Goal: Information Seeking & Learning: Learn about a topic

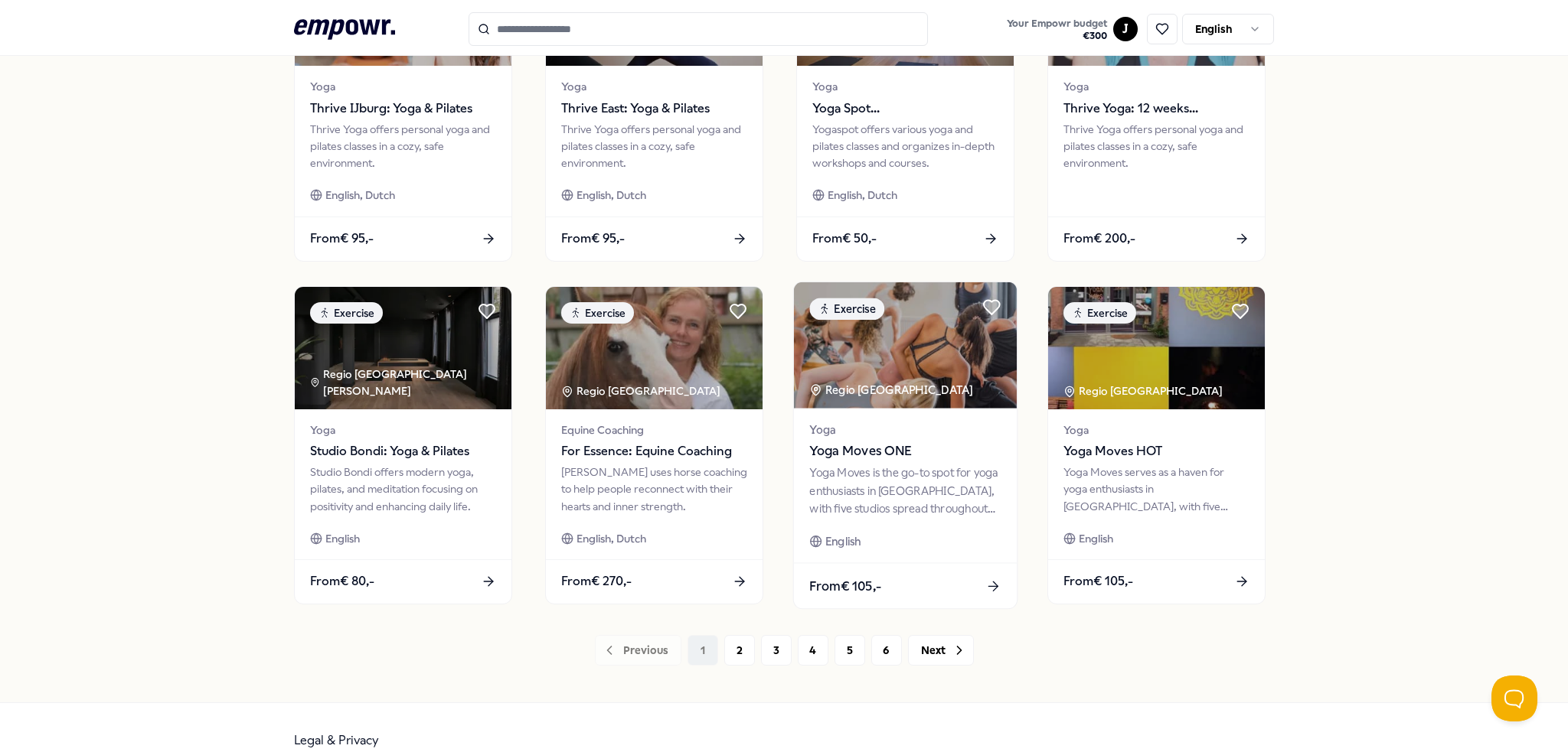
scroll to position [615, 0]
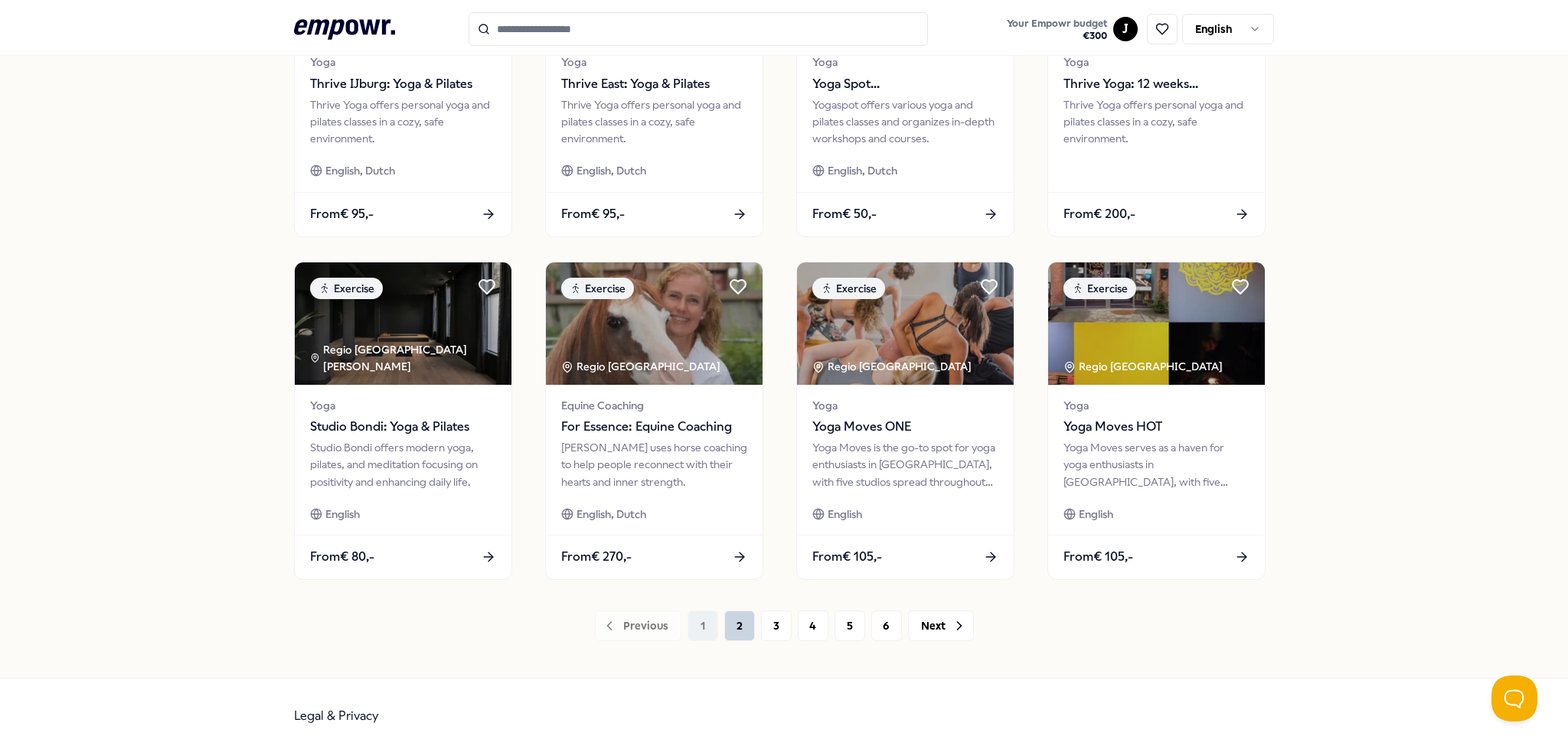
click at [726, 635] on button "2" at bounding box center [739, 626] width 31 height 31
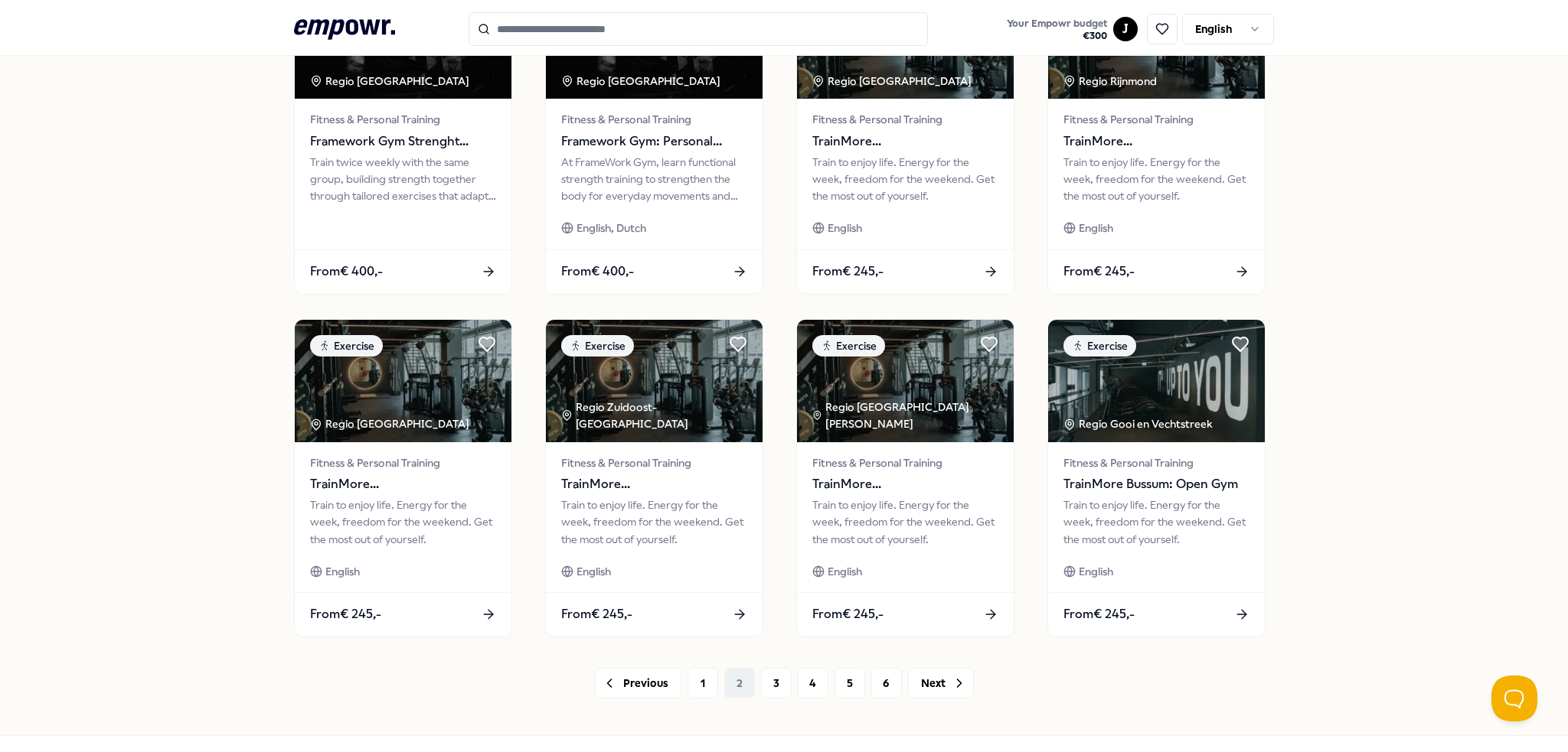
scroll to position [615, 0]
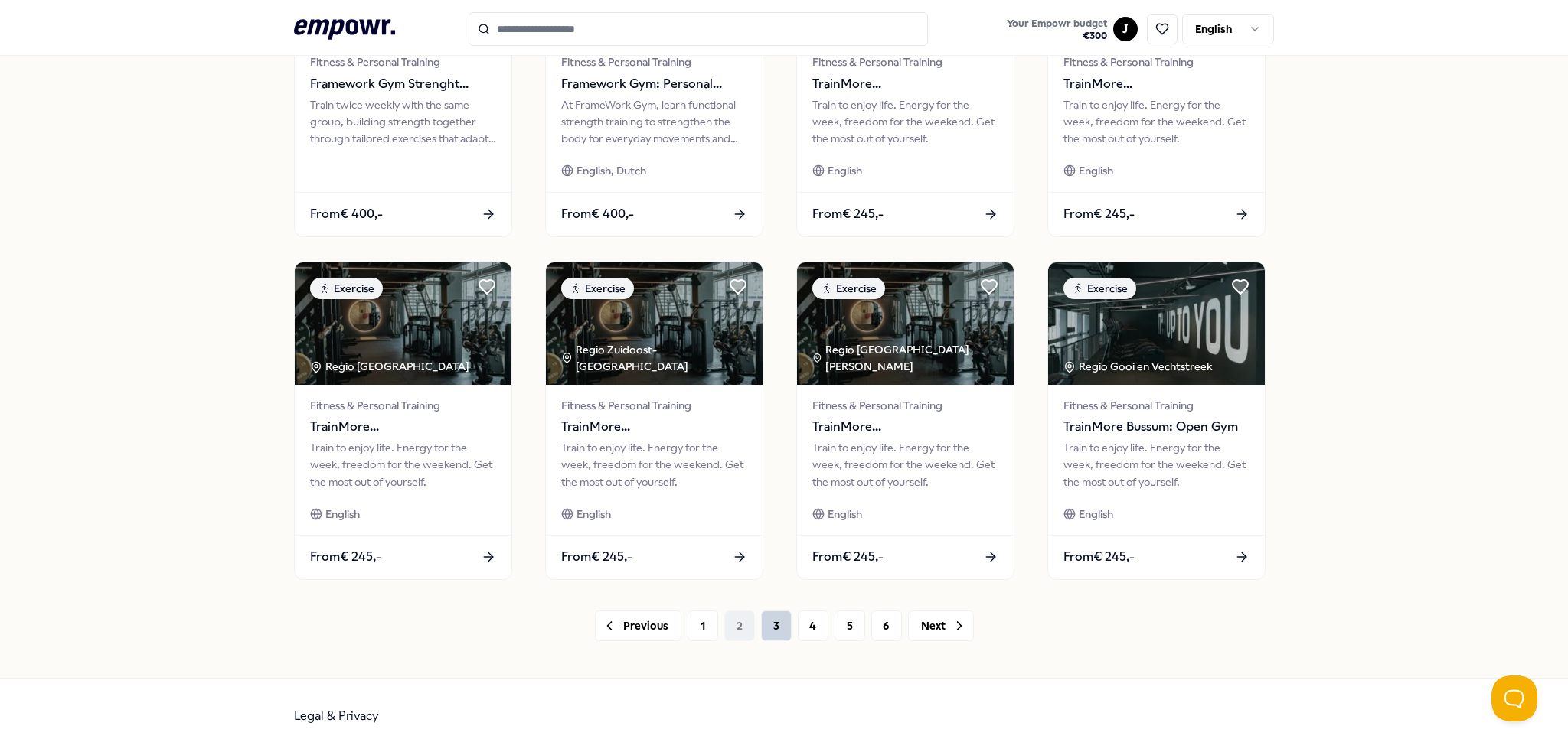
click at [772, 618] on button "3" at bounding box center [776, 626] width 31 height 31
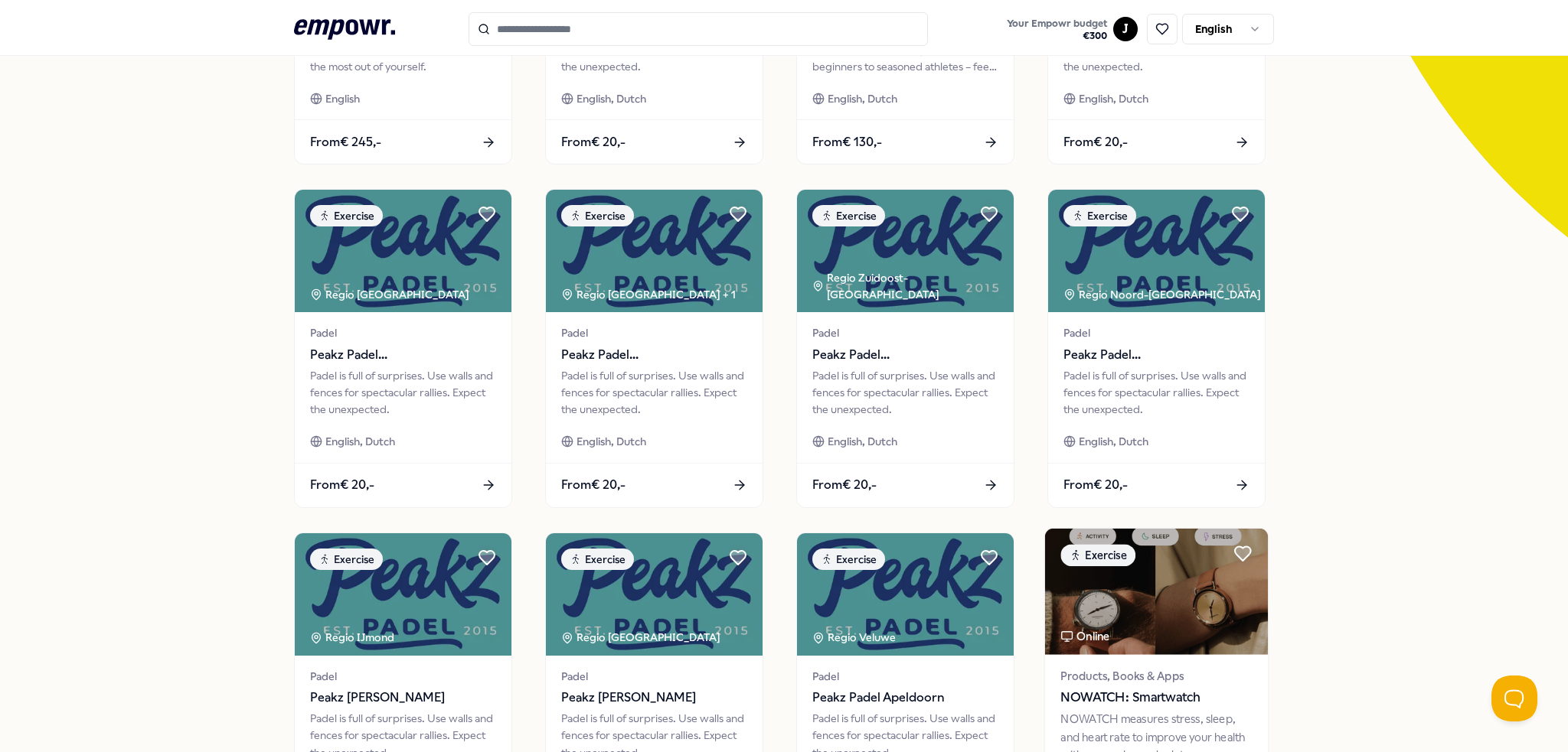
scroll to position [615, 0]
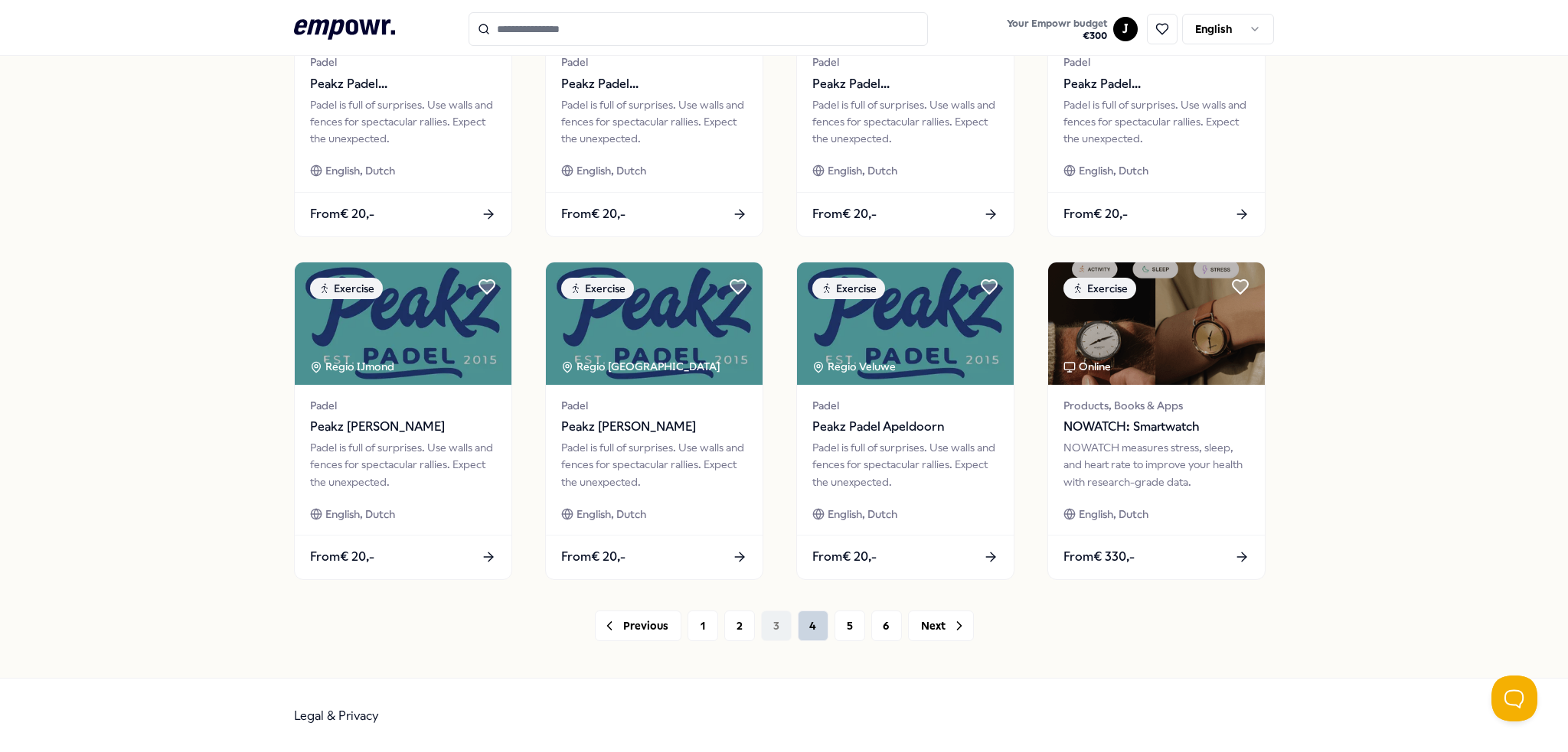
click at [809, 632] on button "4" at bounding box center [813, 626] width 31 height 31
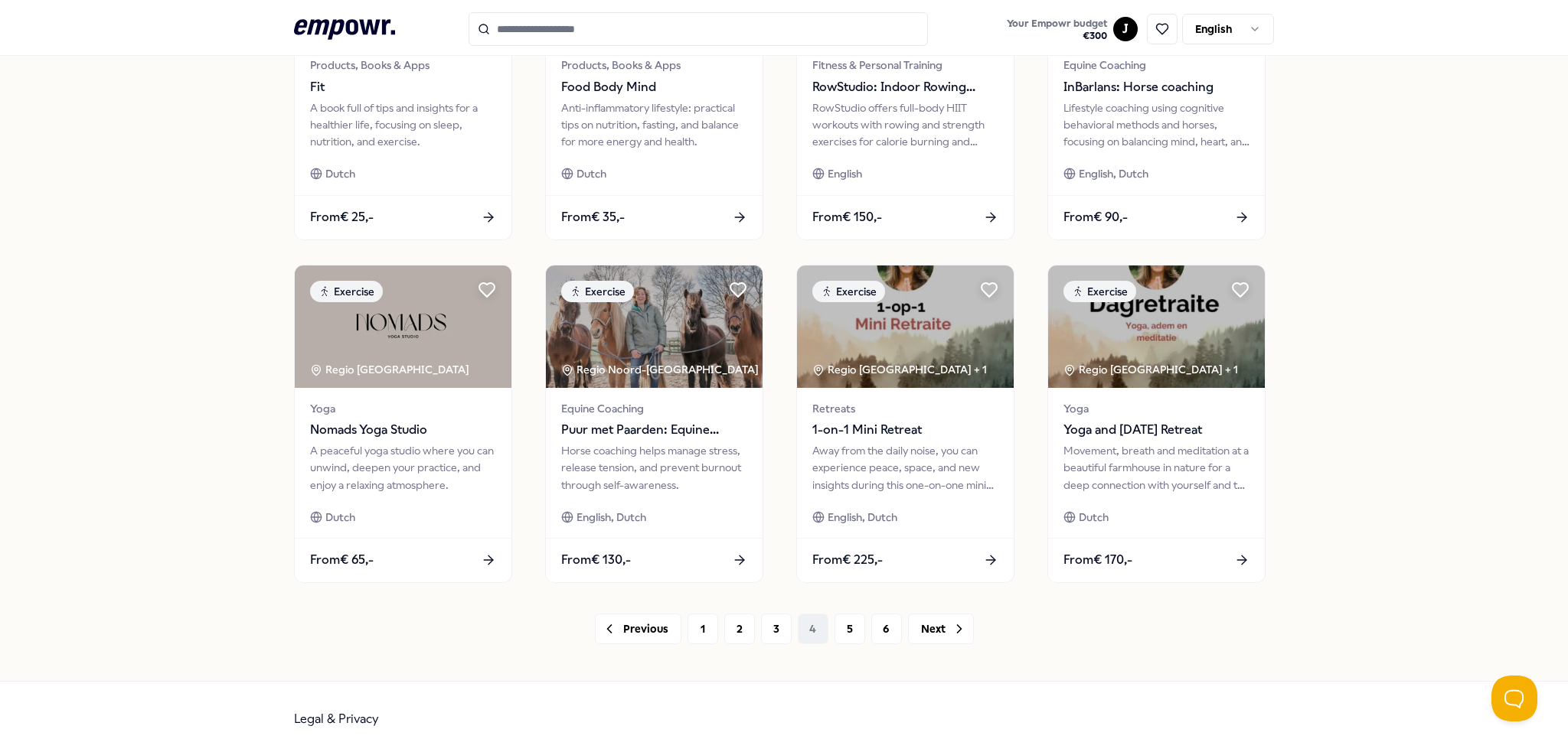
scroll to position [615, 0]
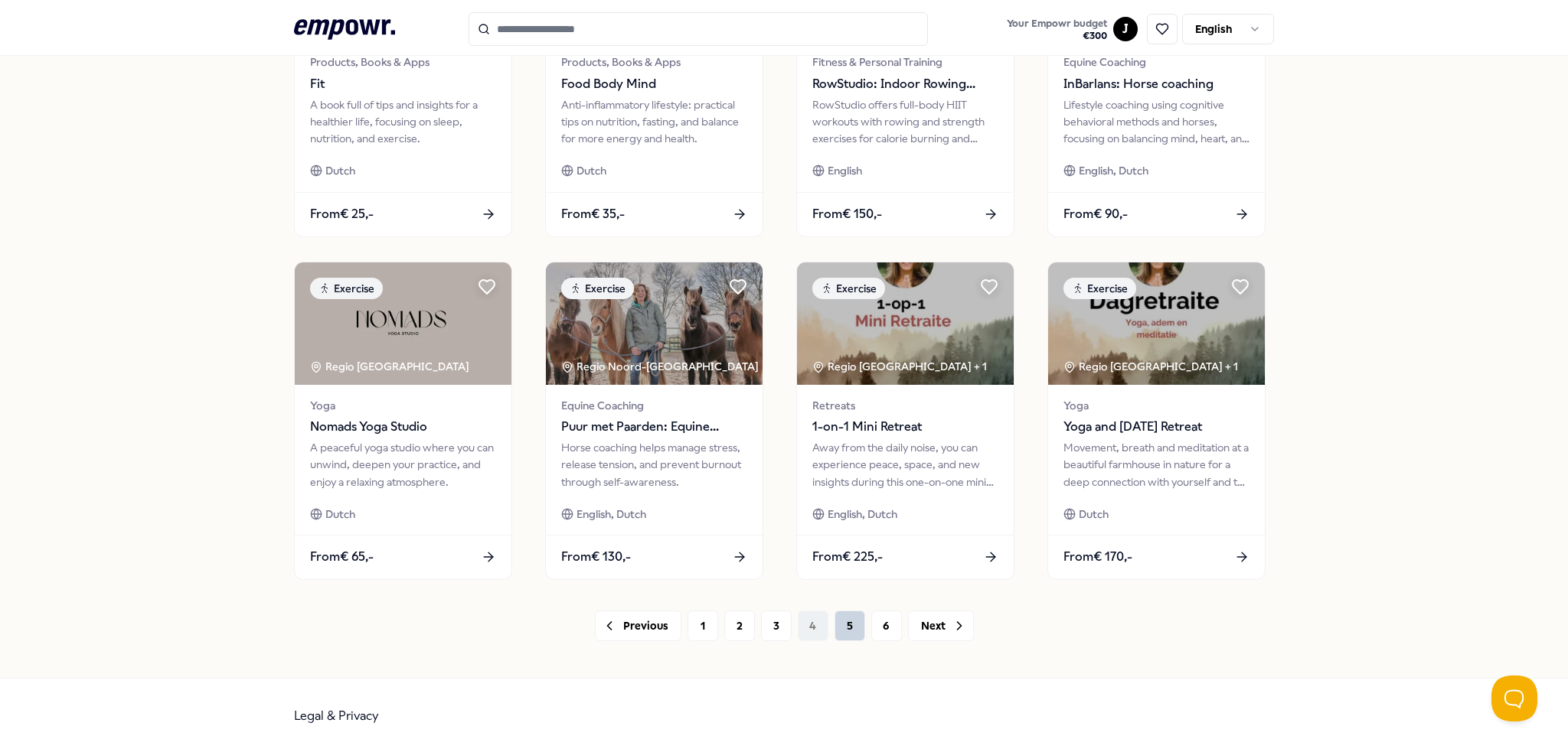
click at [834, 622] on button "5" at bounding box center [850, 626] width 31 height 31
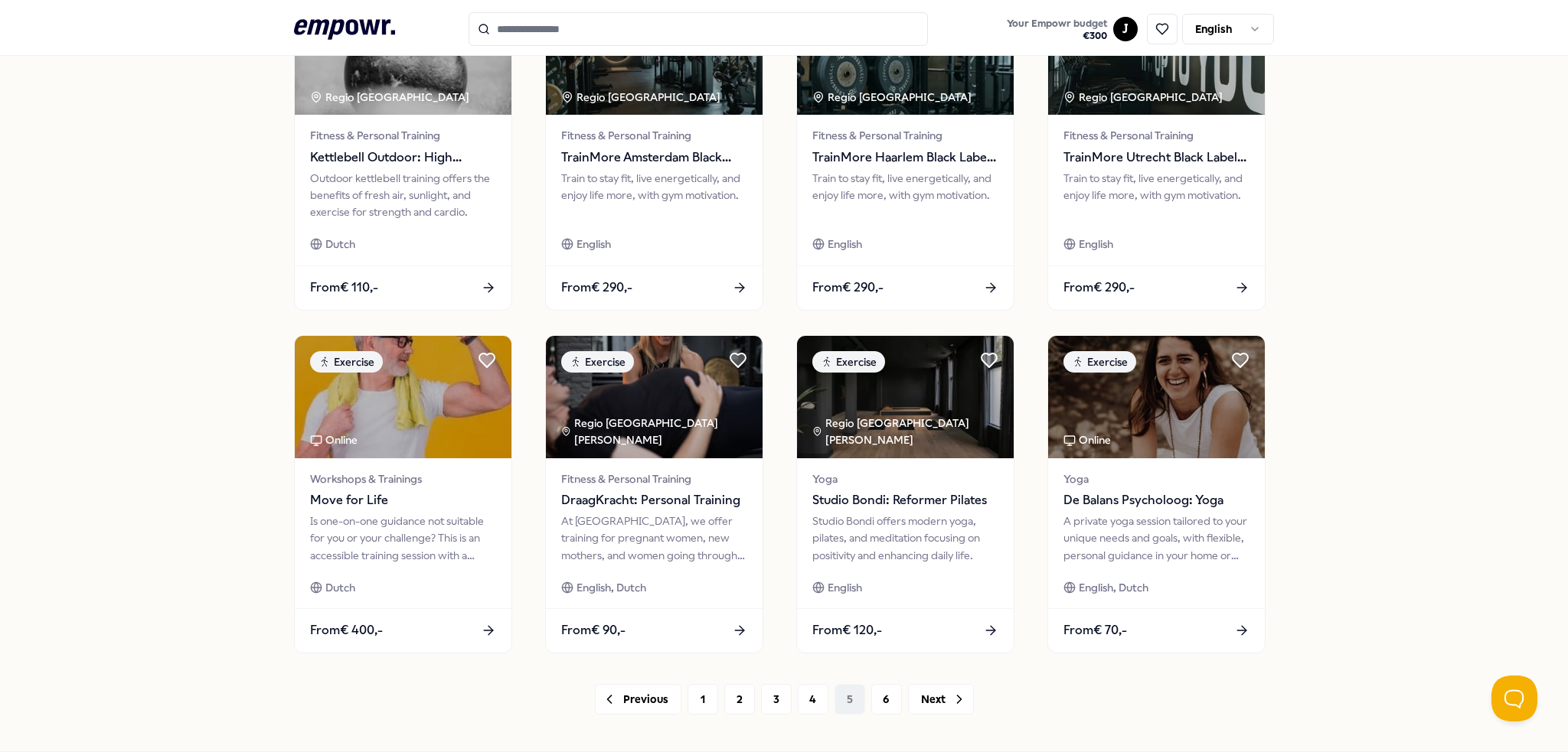
scroll to position [615, 0]
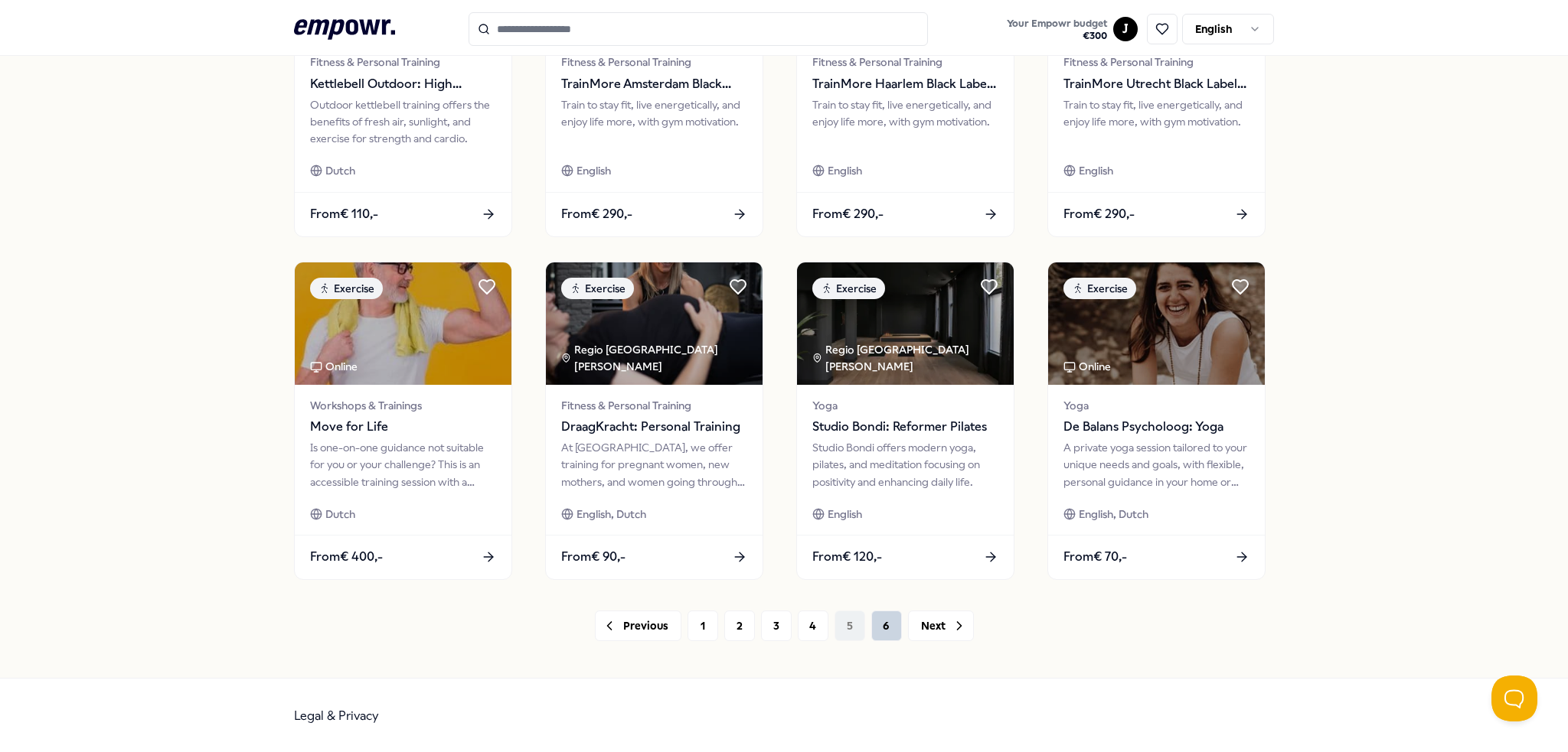
click at [880, 632] on button "6" at bounding box center [887, 626] width 31 height 31
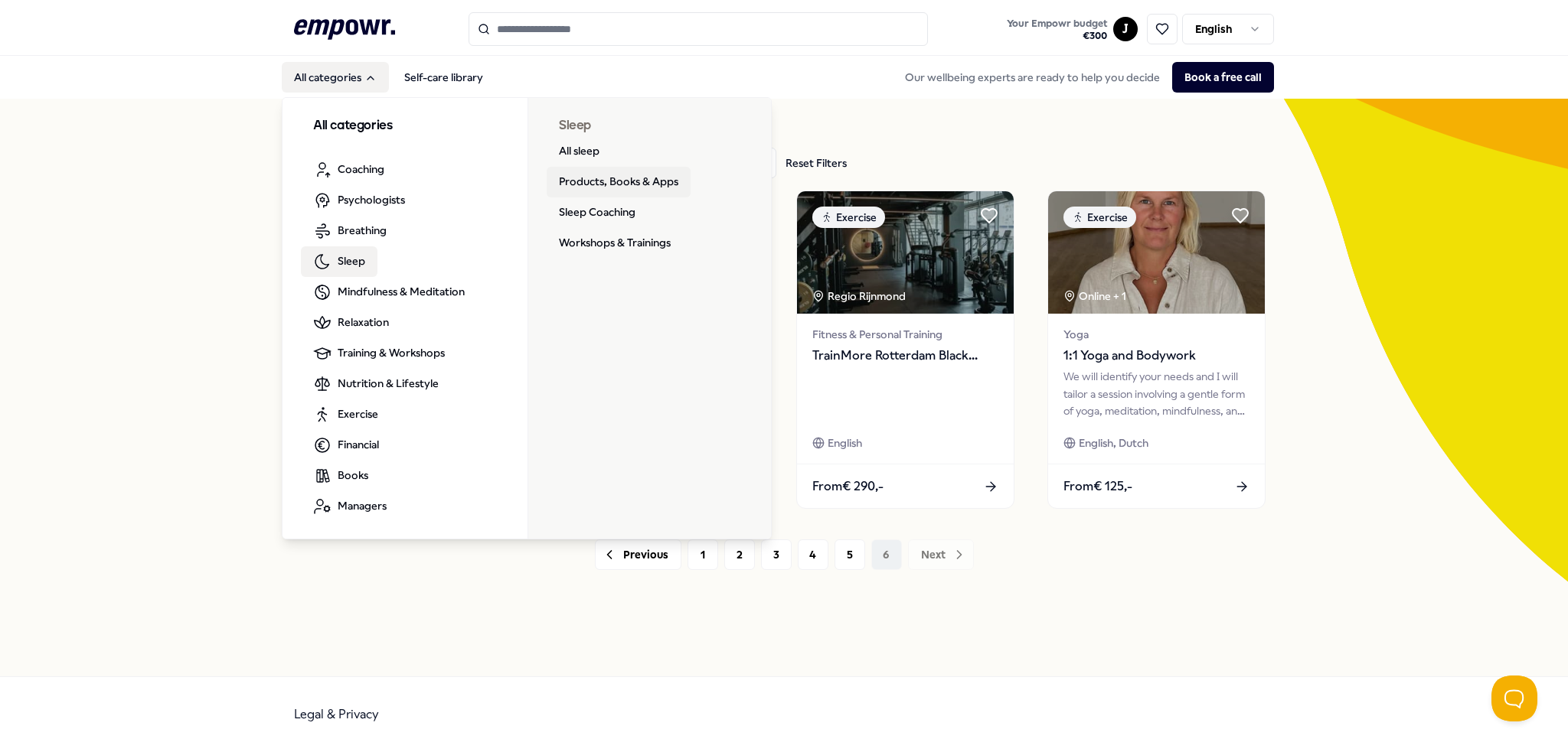
click at [644, 179] on link "Products, Books & Apps" at bounding box center [618, 182] width 144 height 31
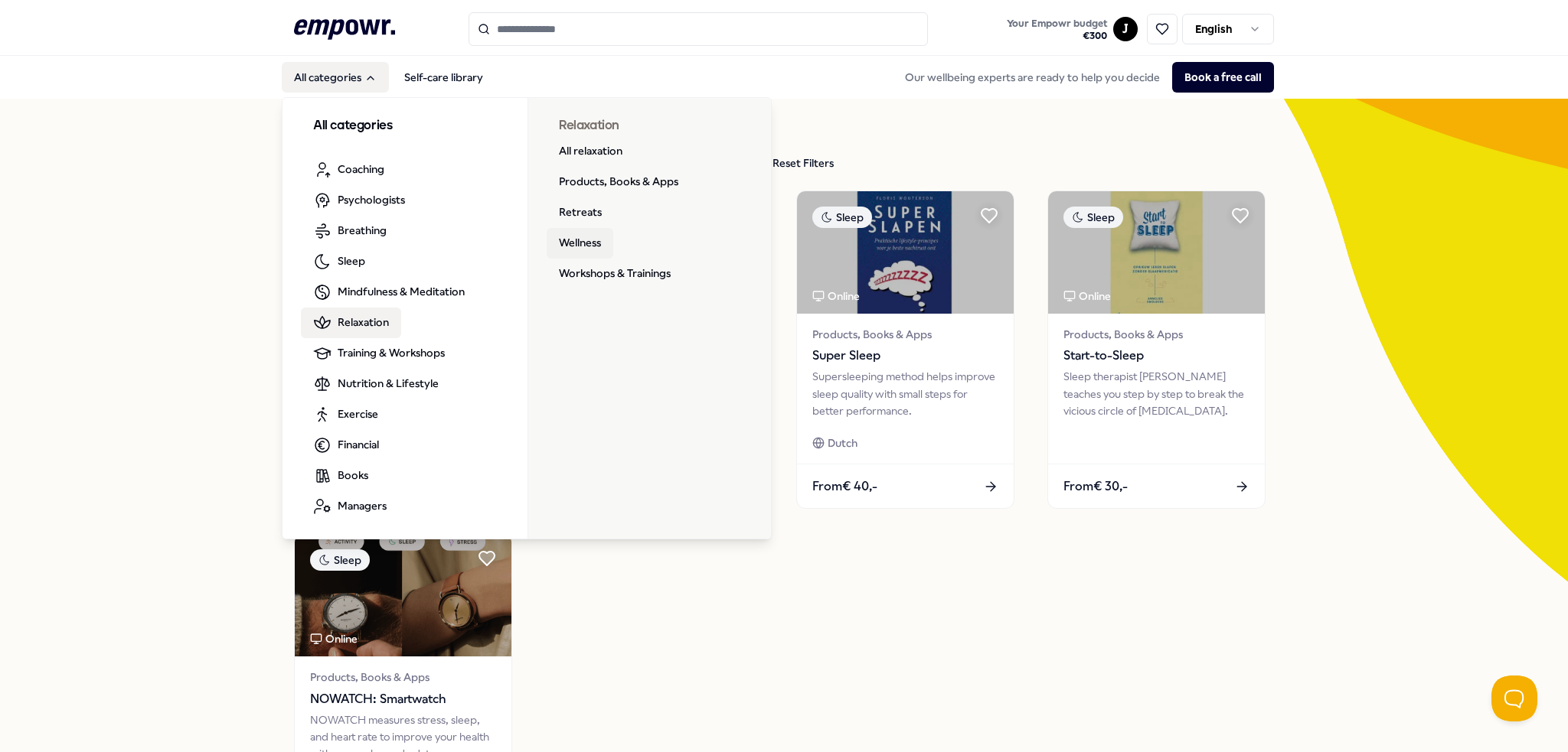
click at [576, 241] on link "Wellness" at bounding box center [580, 244] width 66 height 31
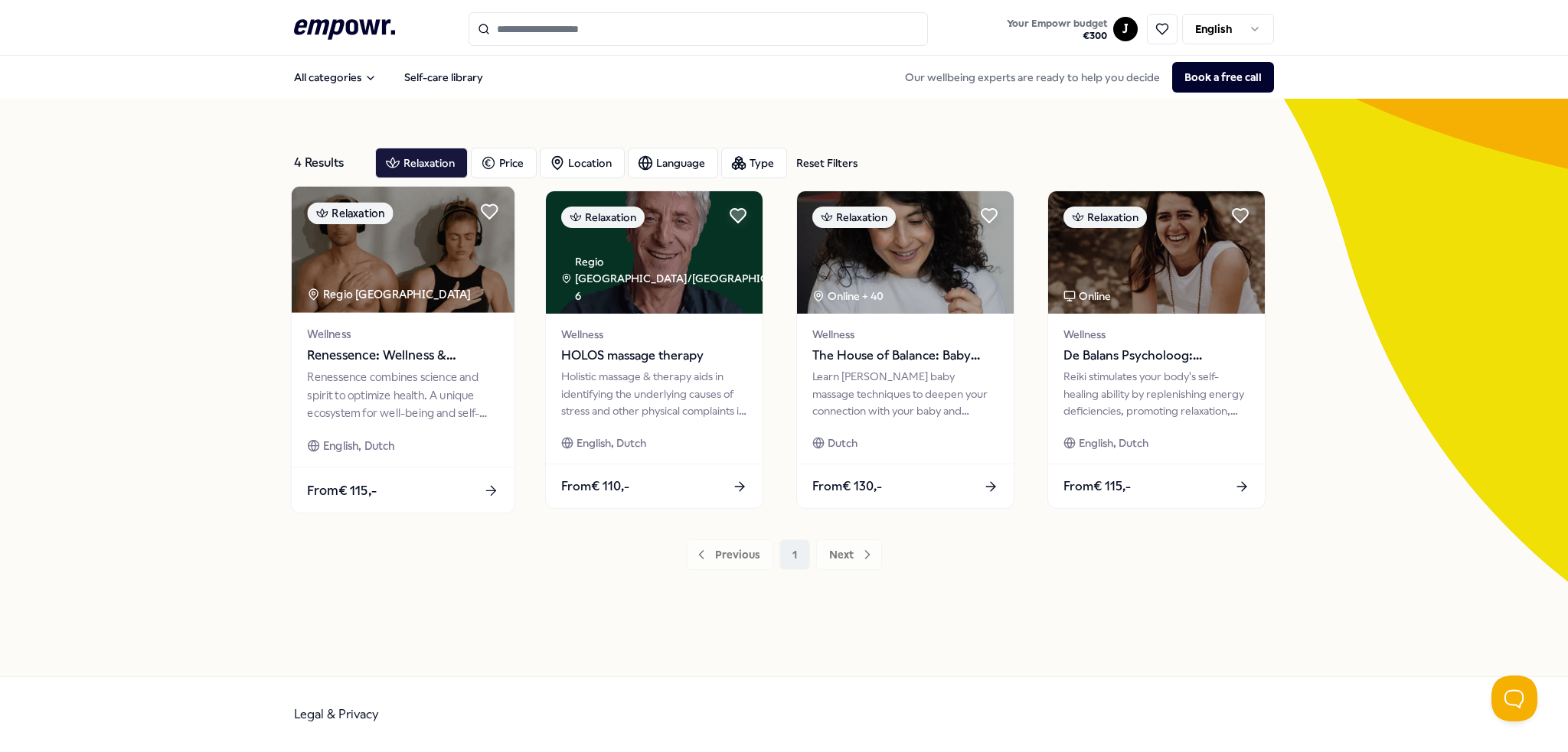
click at [351, 352] on span "Renessence: Wellness & Mindfulness" at bounding box center [403, 356] width 191 height 20
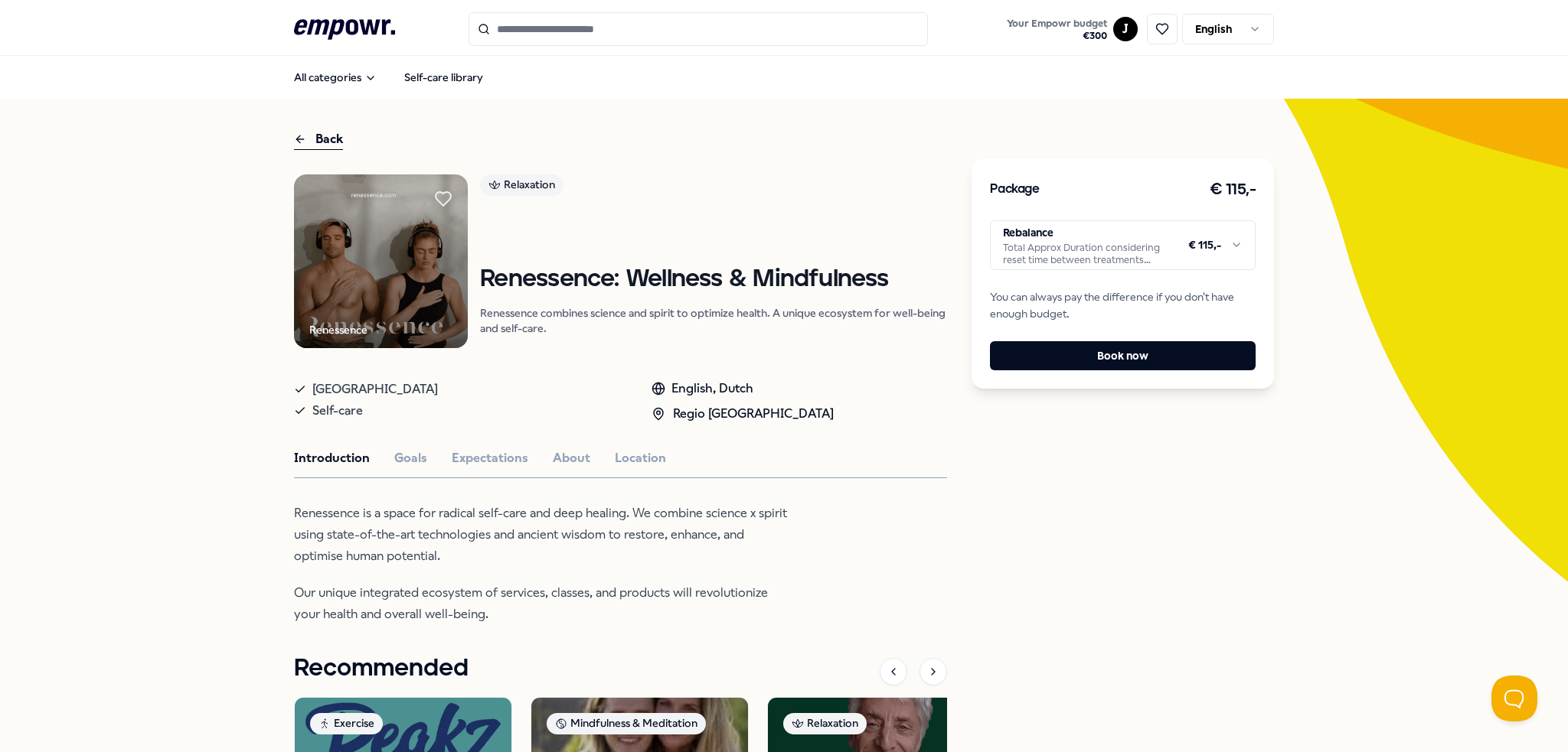
click at [412, 468] on div "Renessence Relaxation Renessence: Wellness & Mindfulness Renessence combines sc…" at bounding box center [620, 602] width 653 height 856
click at [412, 457] on button "Goals" at bounding box center [411, 458] width 33 height 20
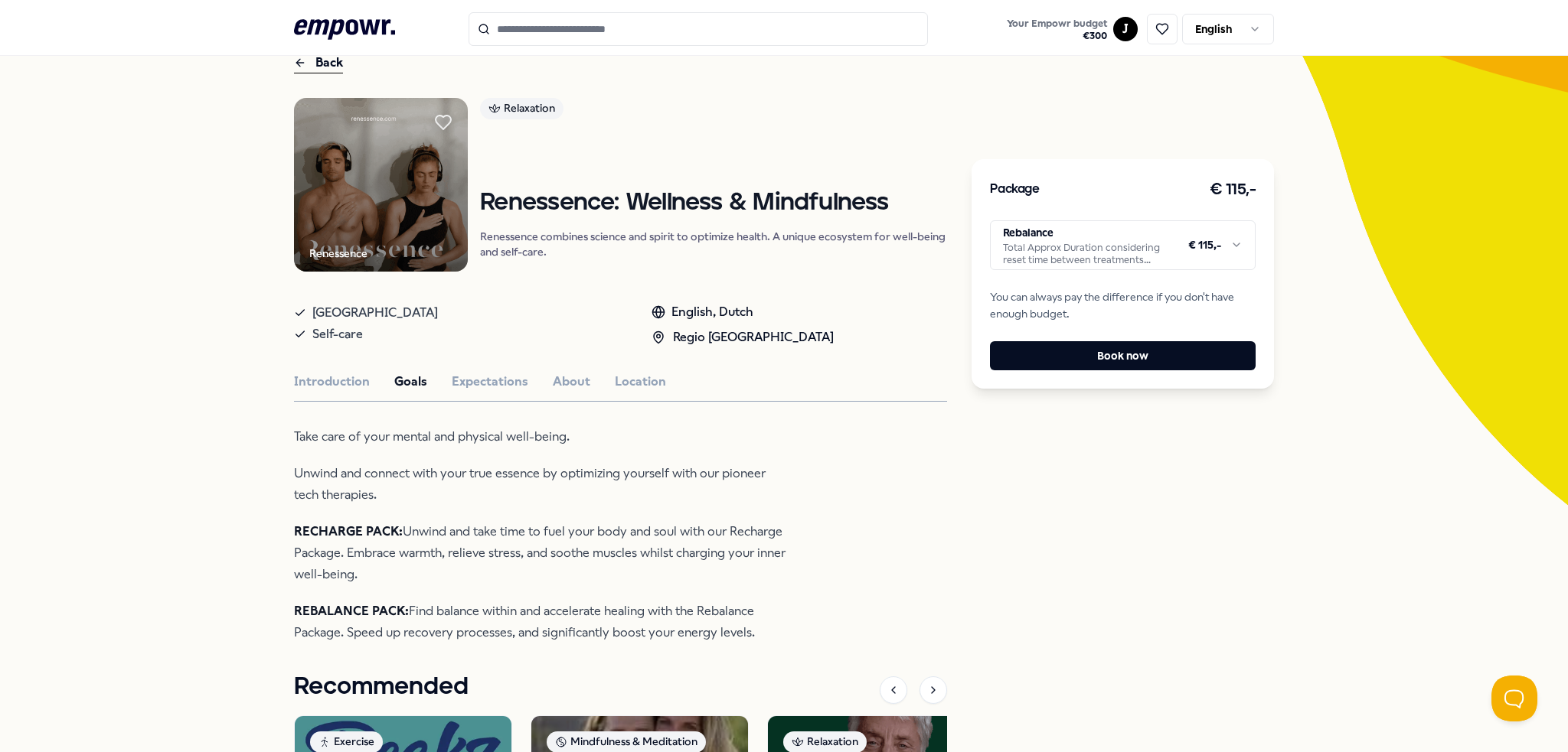
scroll to position [230, 0]
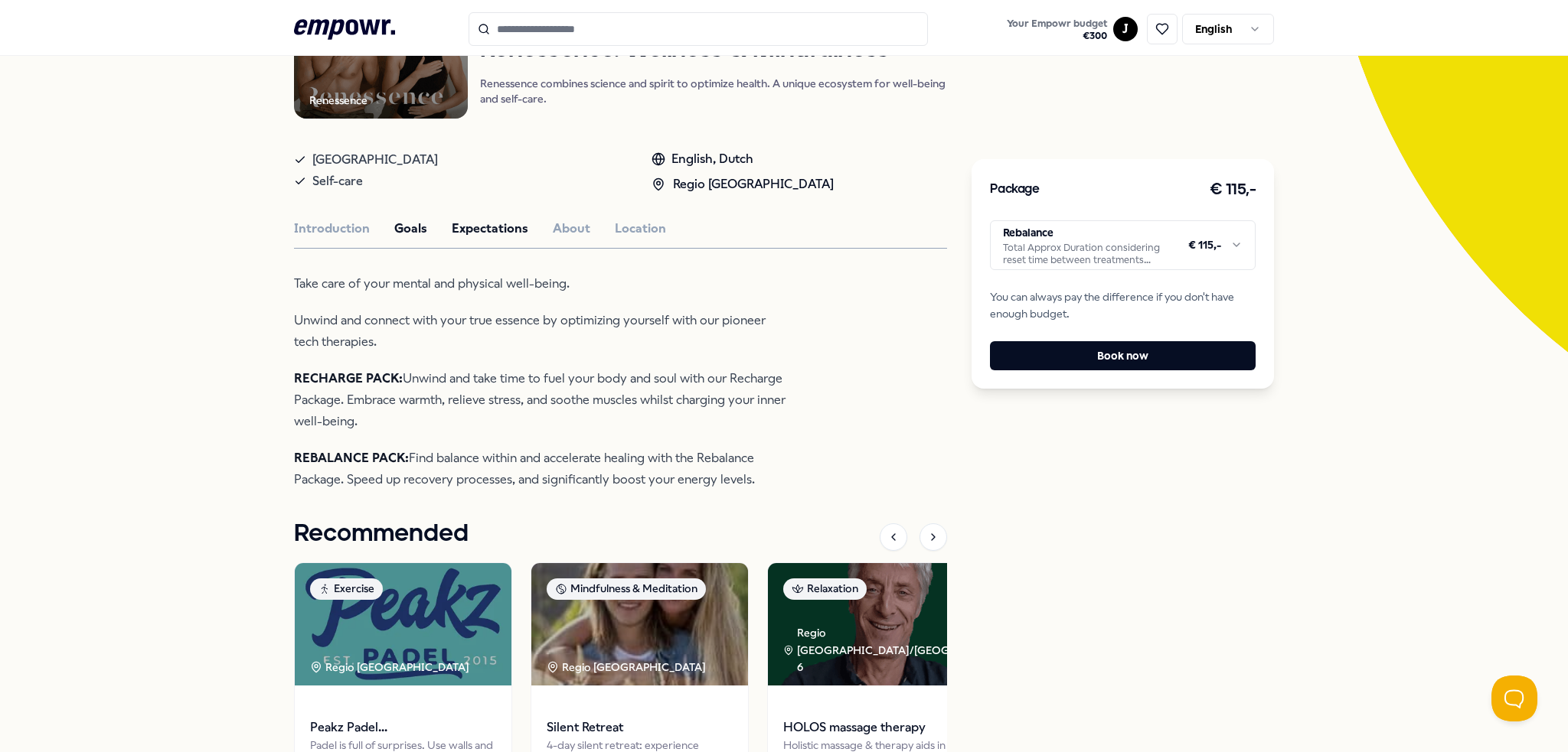
click at [502, 234] on button "Expectations" at bounding box center [489, 229] width 76 height 20
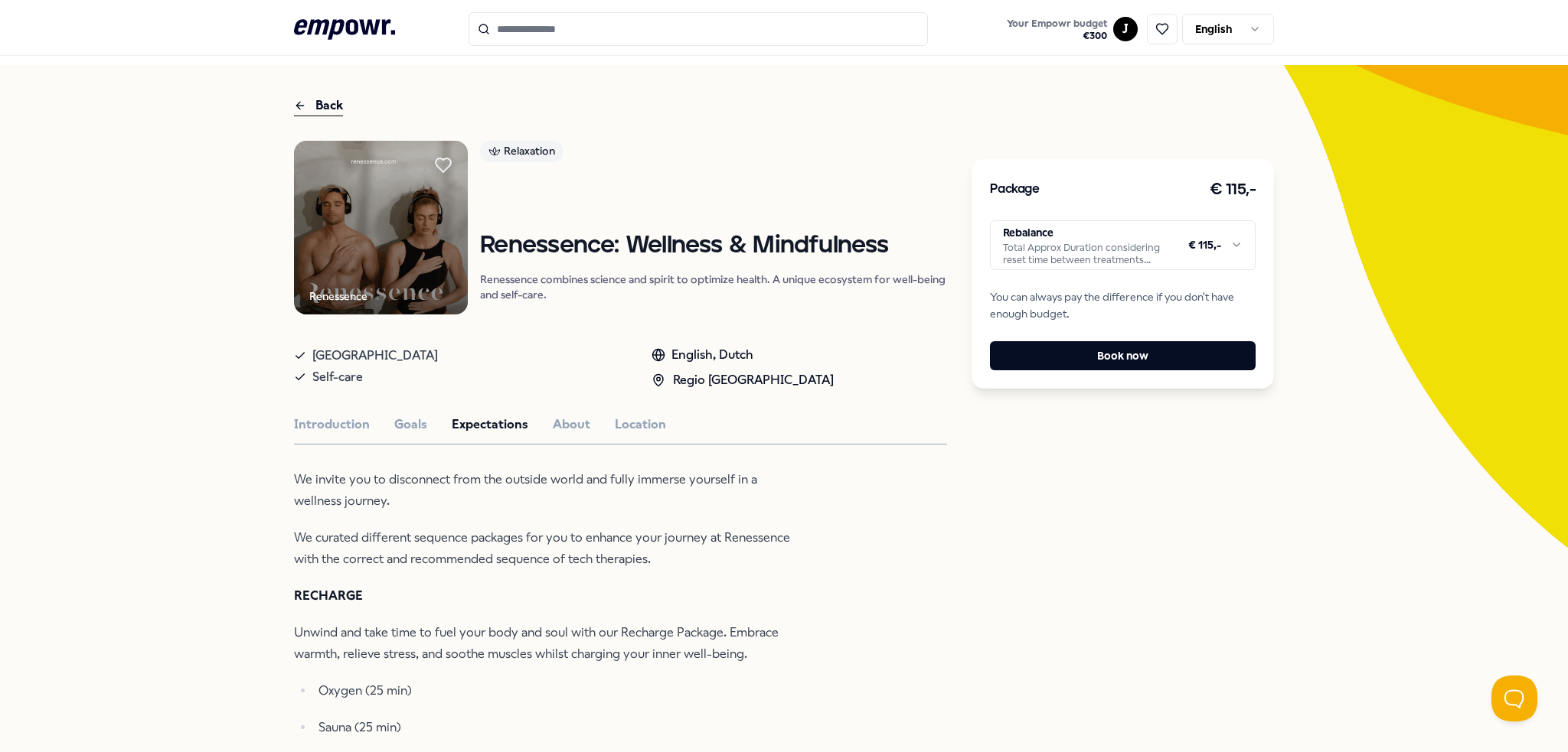
scroll to position [0, 0]
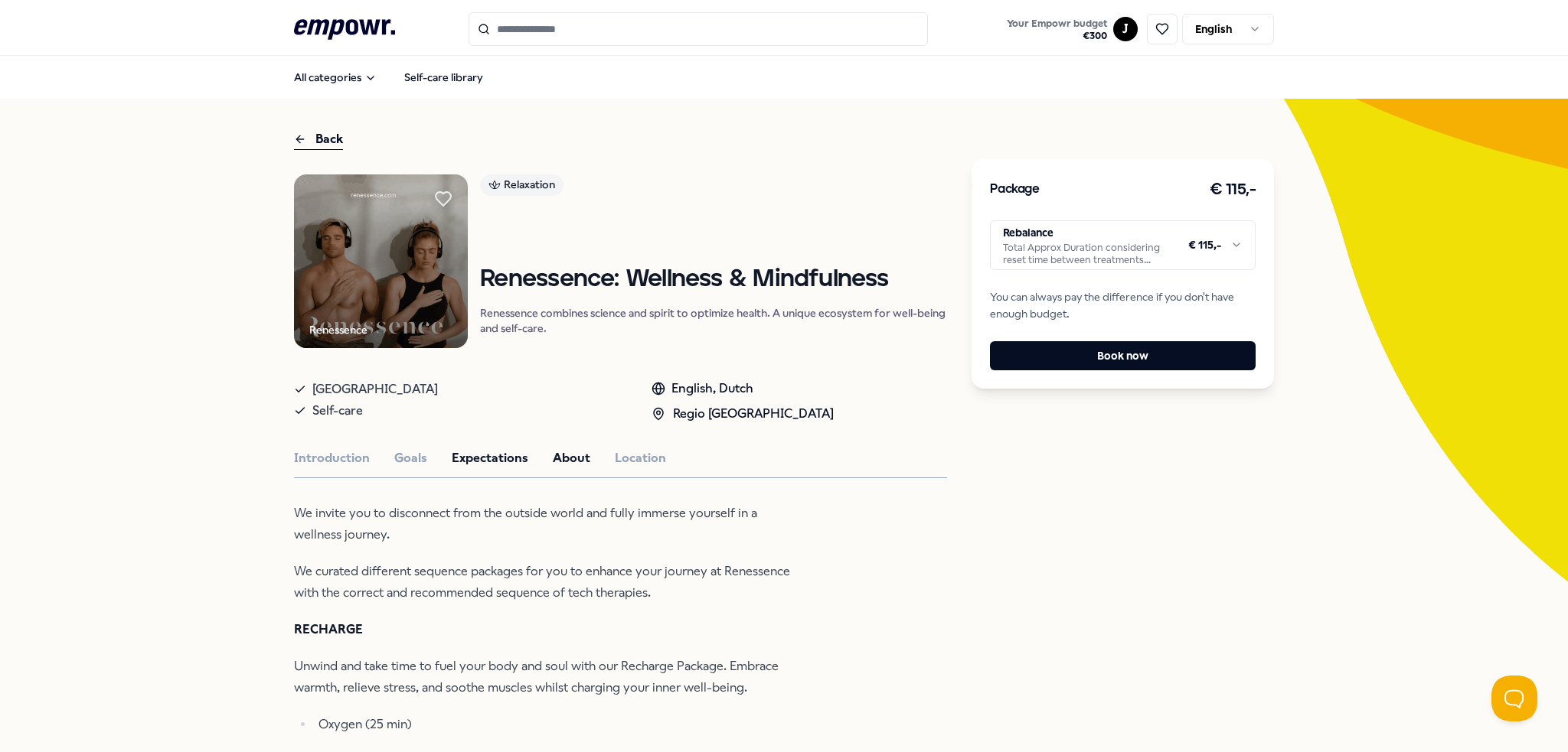
click at [563, 448] on button "About" at bounding box center [571, 458] width 38 height 20
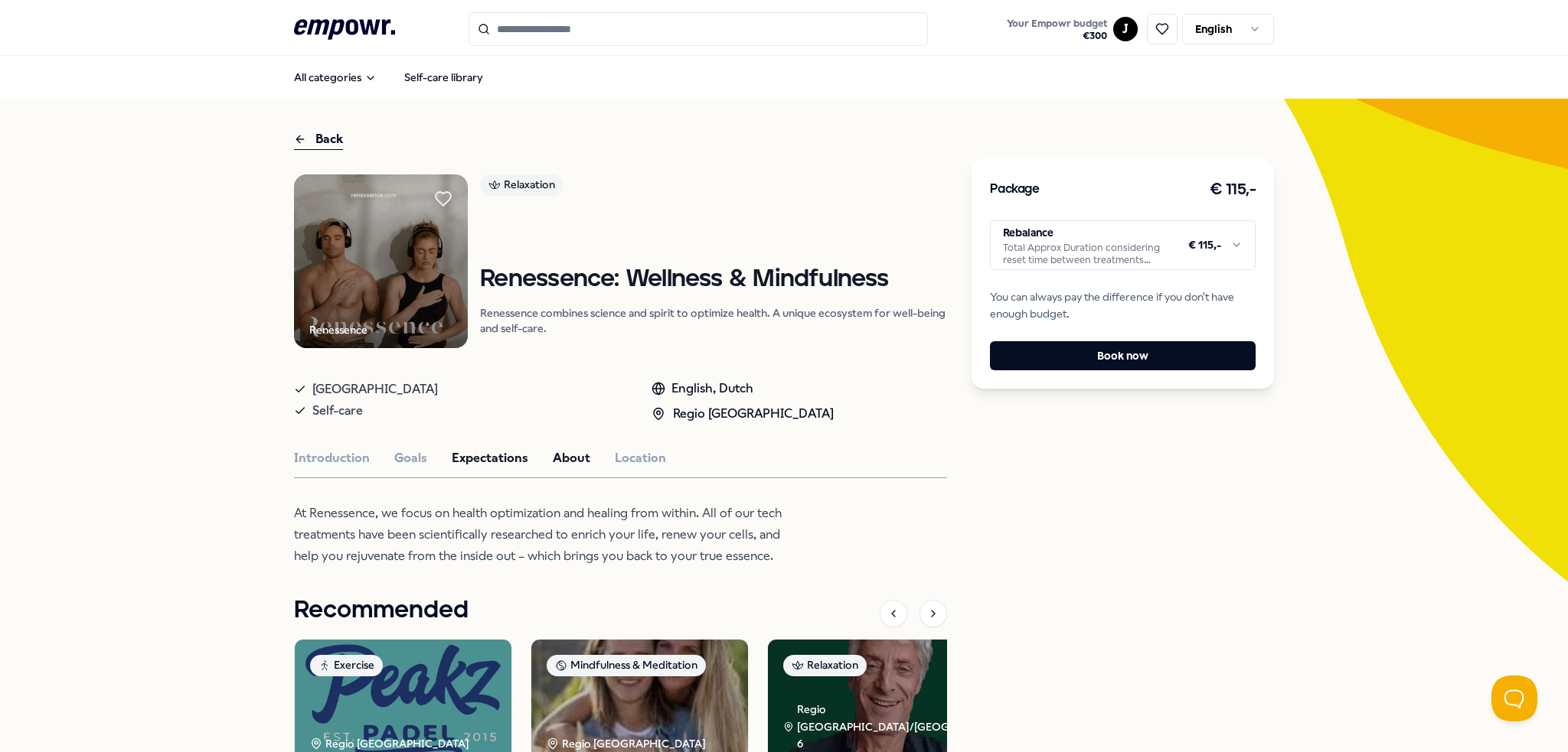
click at [492, 461] on button "Expectations" at bounding box center [489, 458] width 76 height 20
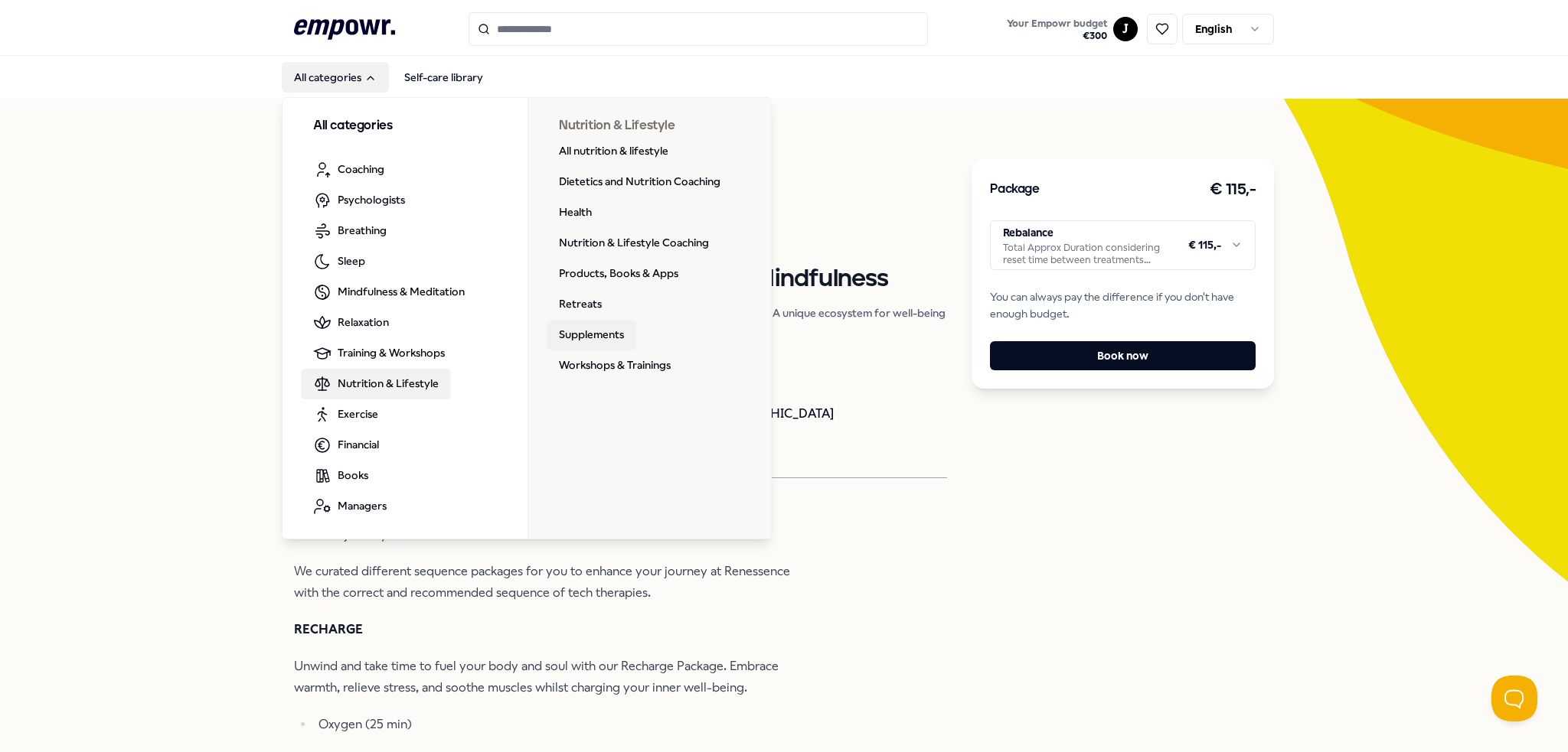
click at [586, 333] on link "Supplements" at bounding box center [591, 336] width 90 height 31
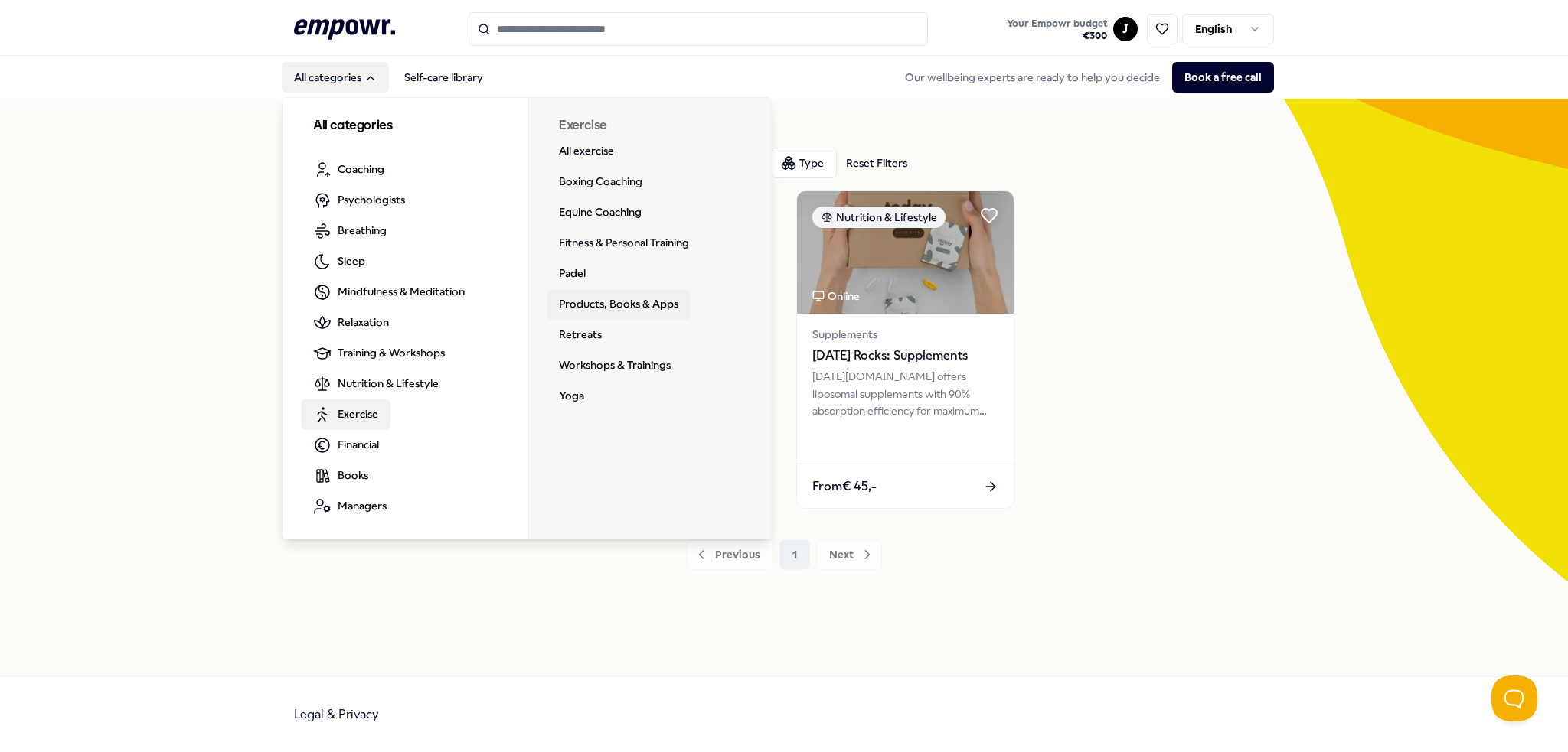
click at [625, 299] on link "Products, Books & Apps" at bounding box center [618, 305] width 144 height 31
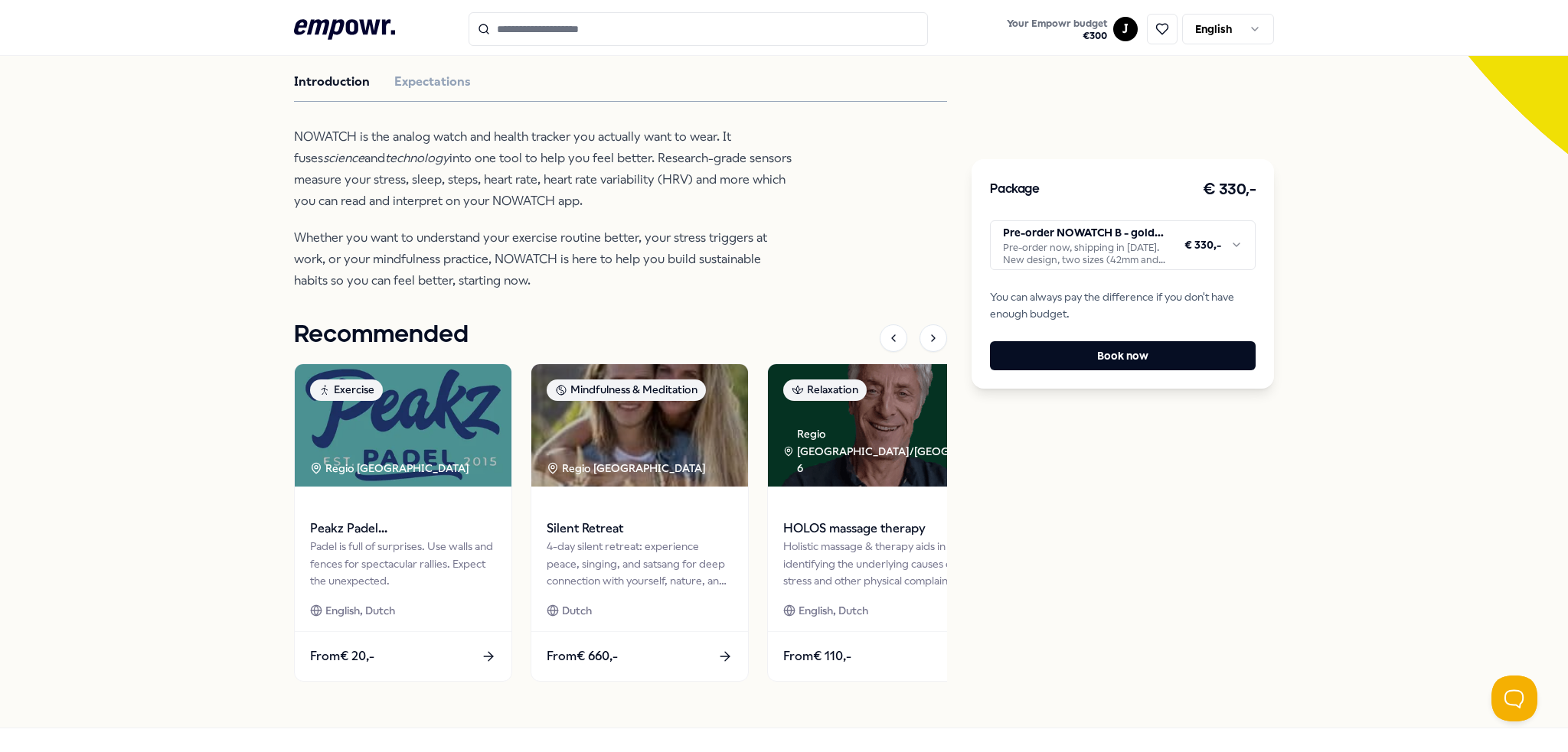
scroll to position [325, 0]
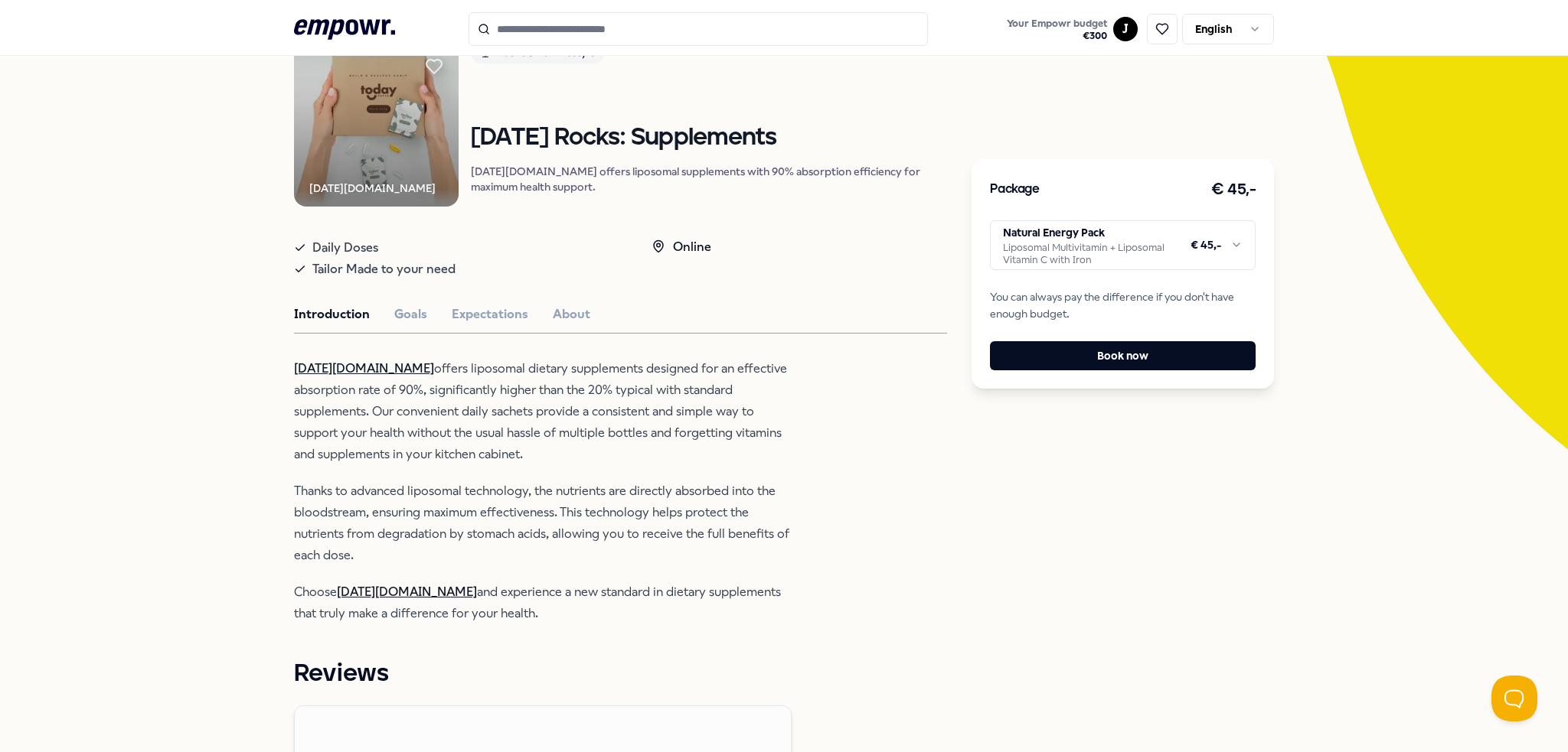
scroll to position [153, 0]
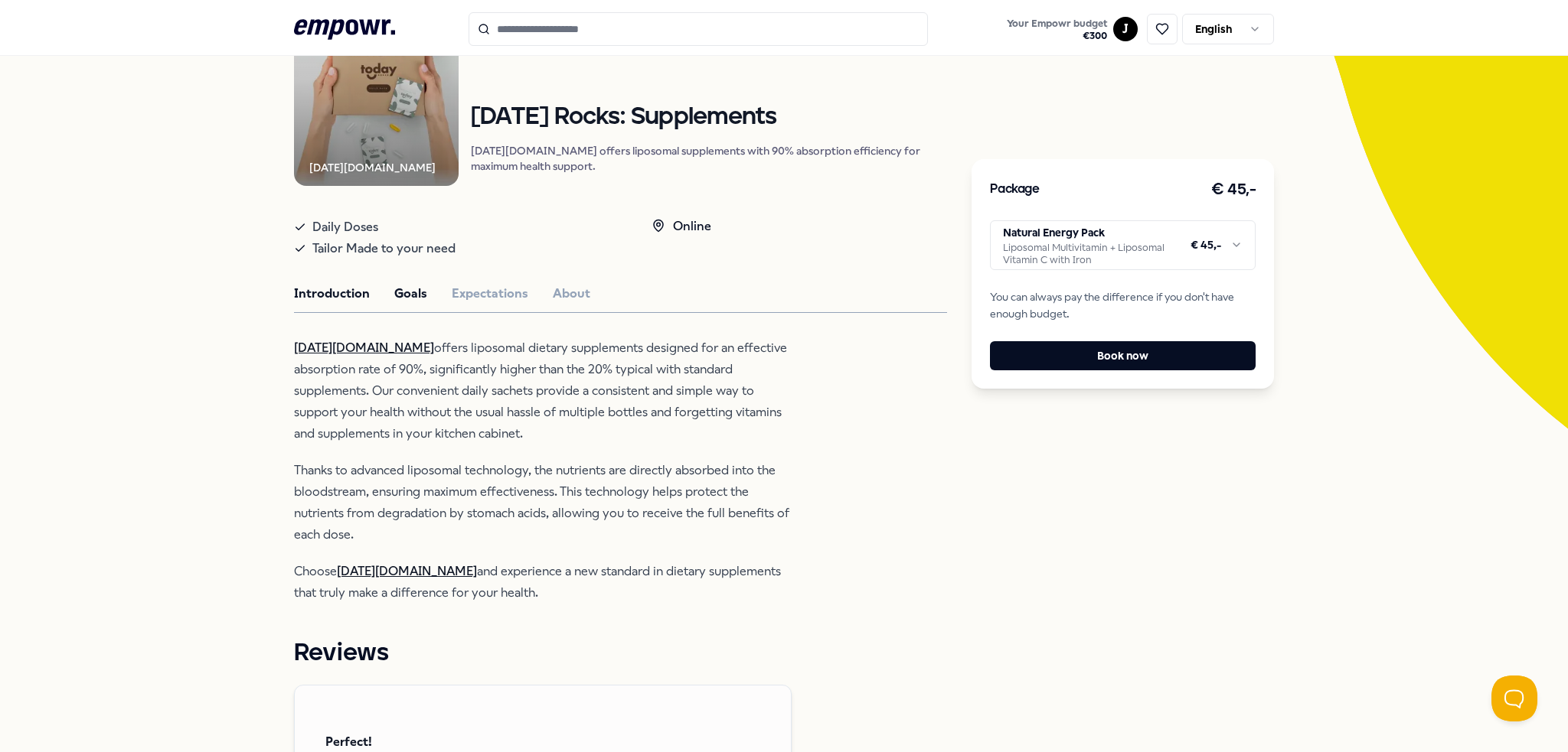
click at [401, 304] on button "Goals" at bounding box center [411, 294] width 33 height 20
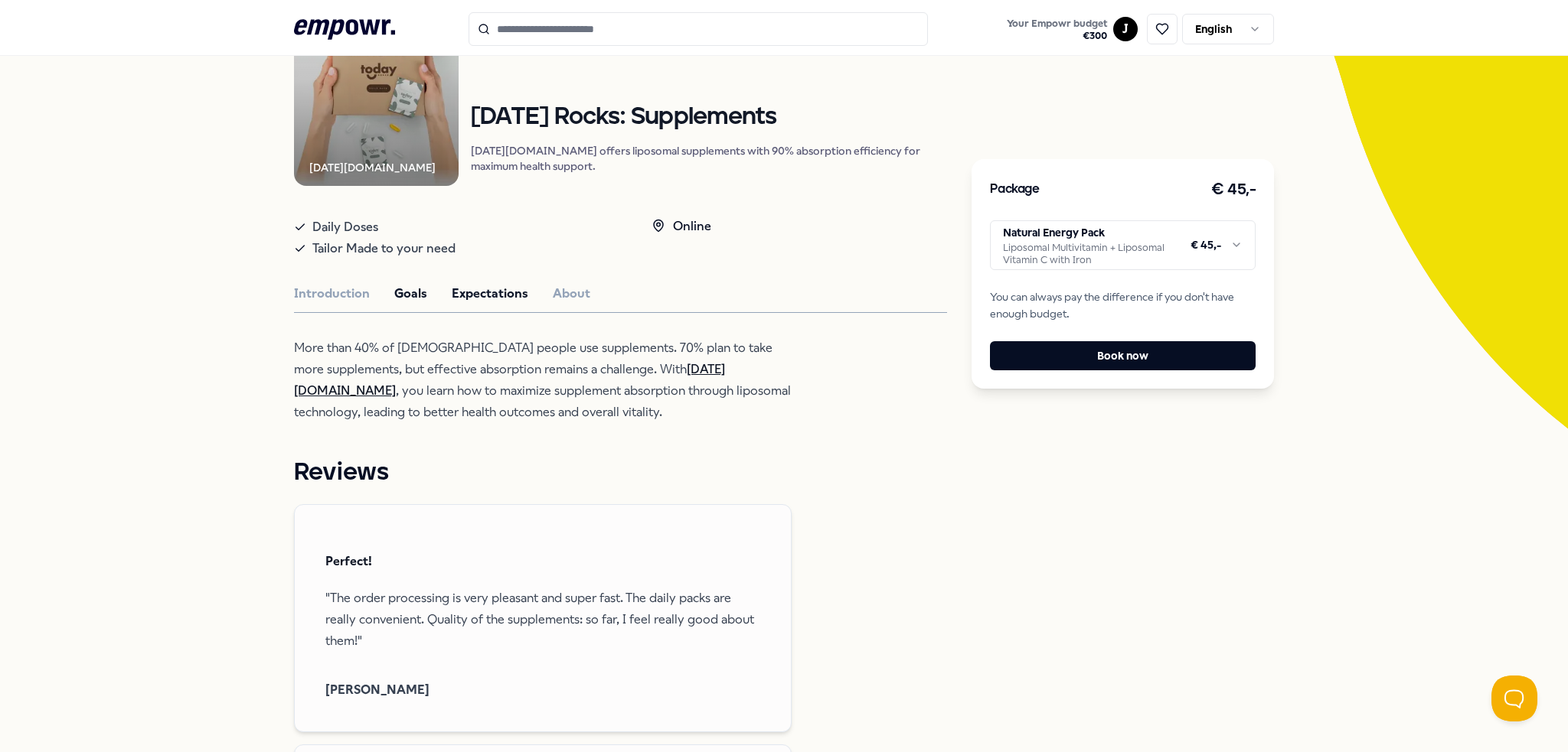
click at [468, 304] on button "Expectations" at bounding box center [489, 294] width 76 height 20
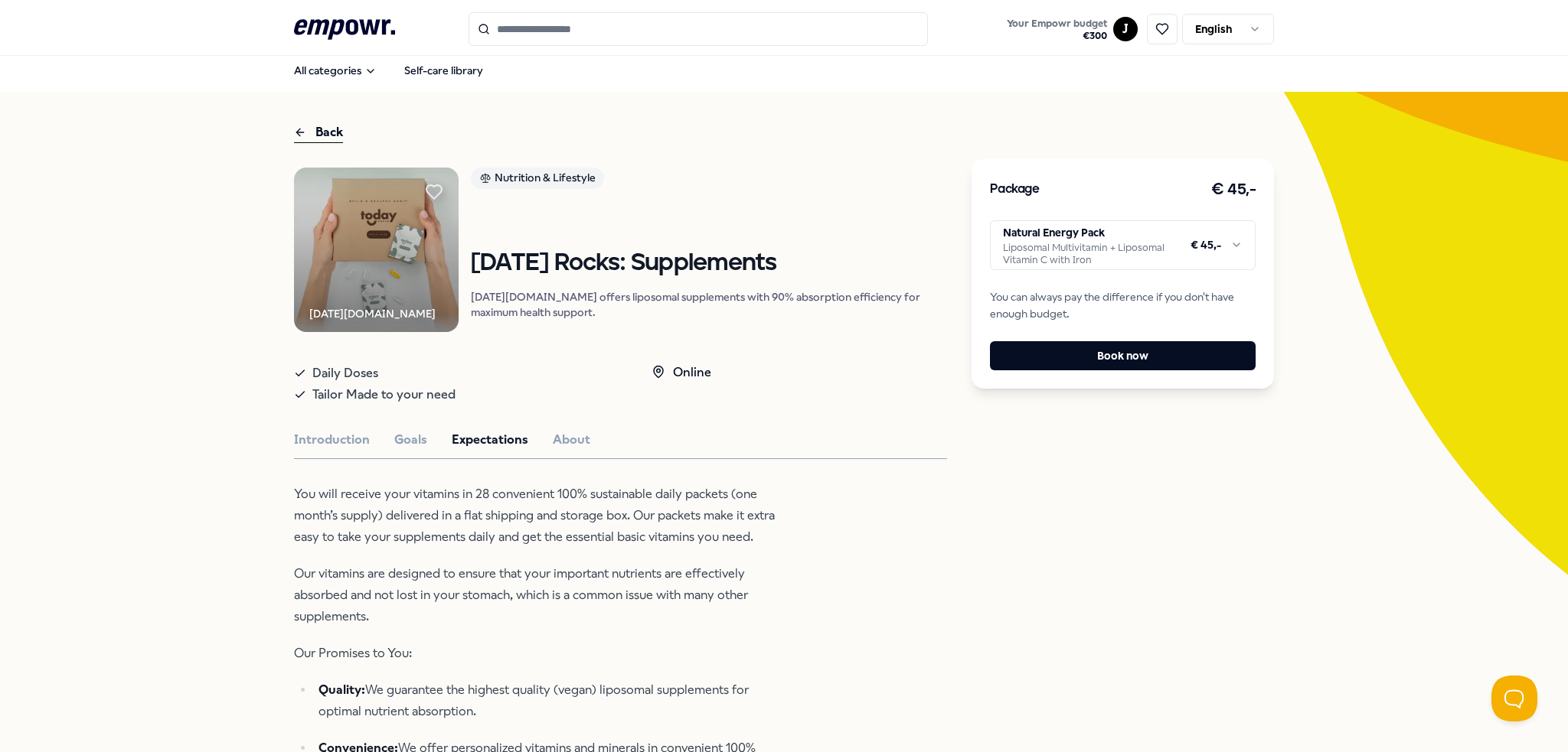
scroll to position [0, 0]
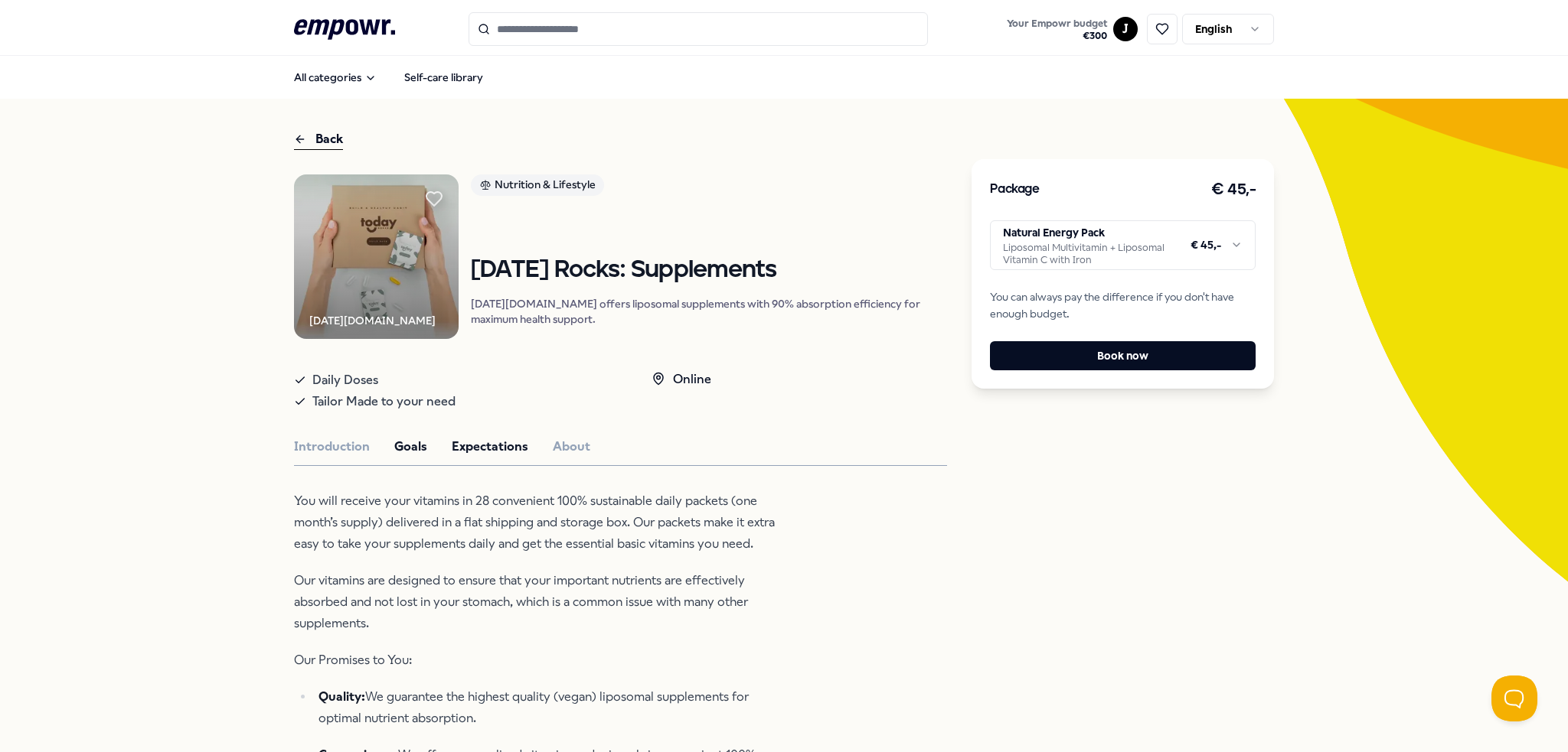
click at [411, 457] on button "Goals" at bounding box center [411, 447] width 33 height 20
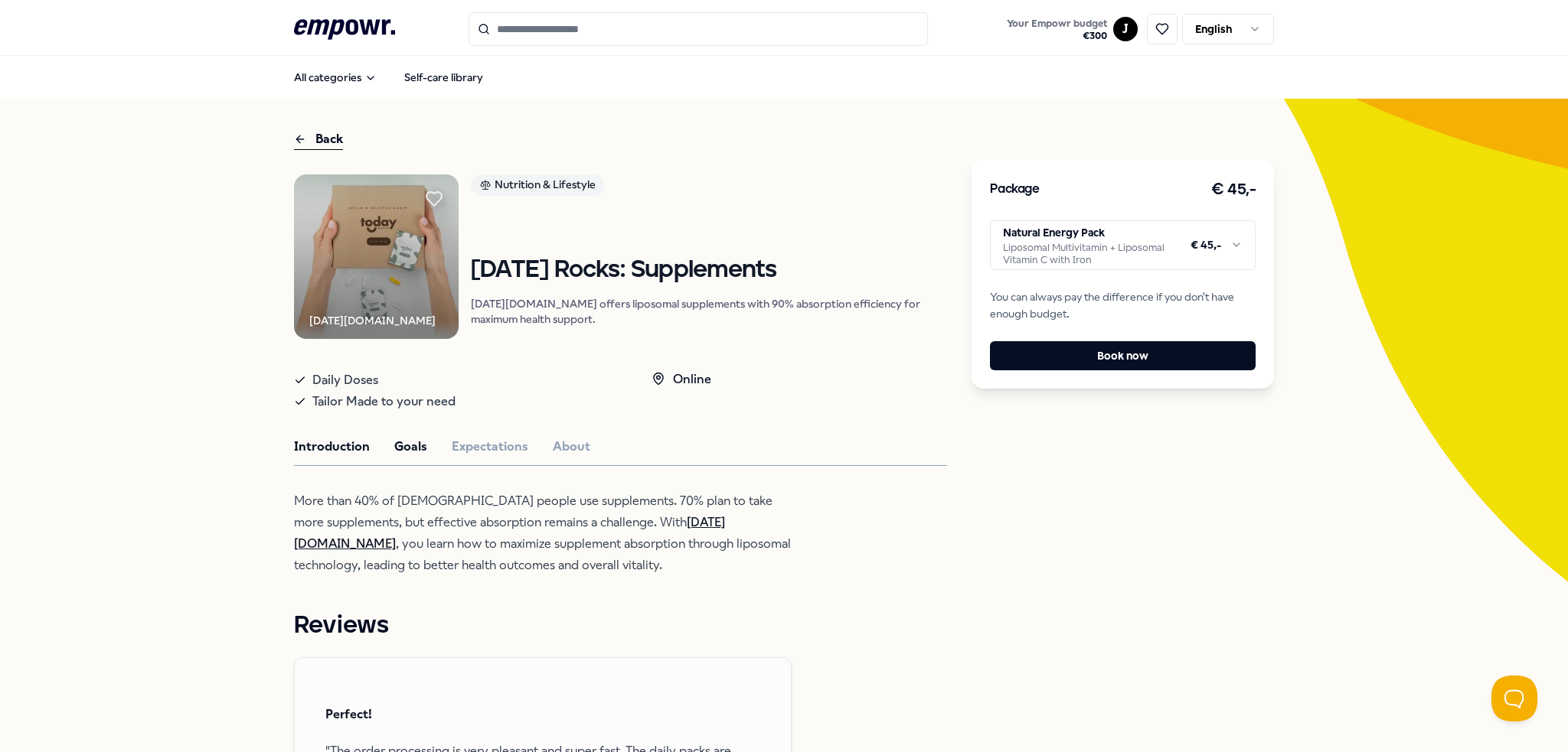
click at [336, 456] on button "Introduction" at bounding box center [332, 447] width 76 height 20
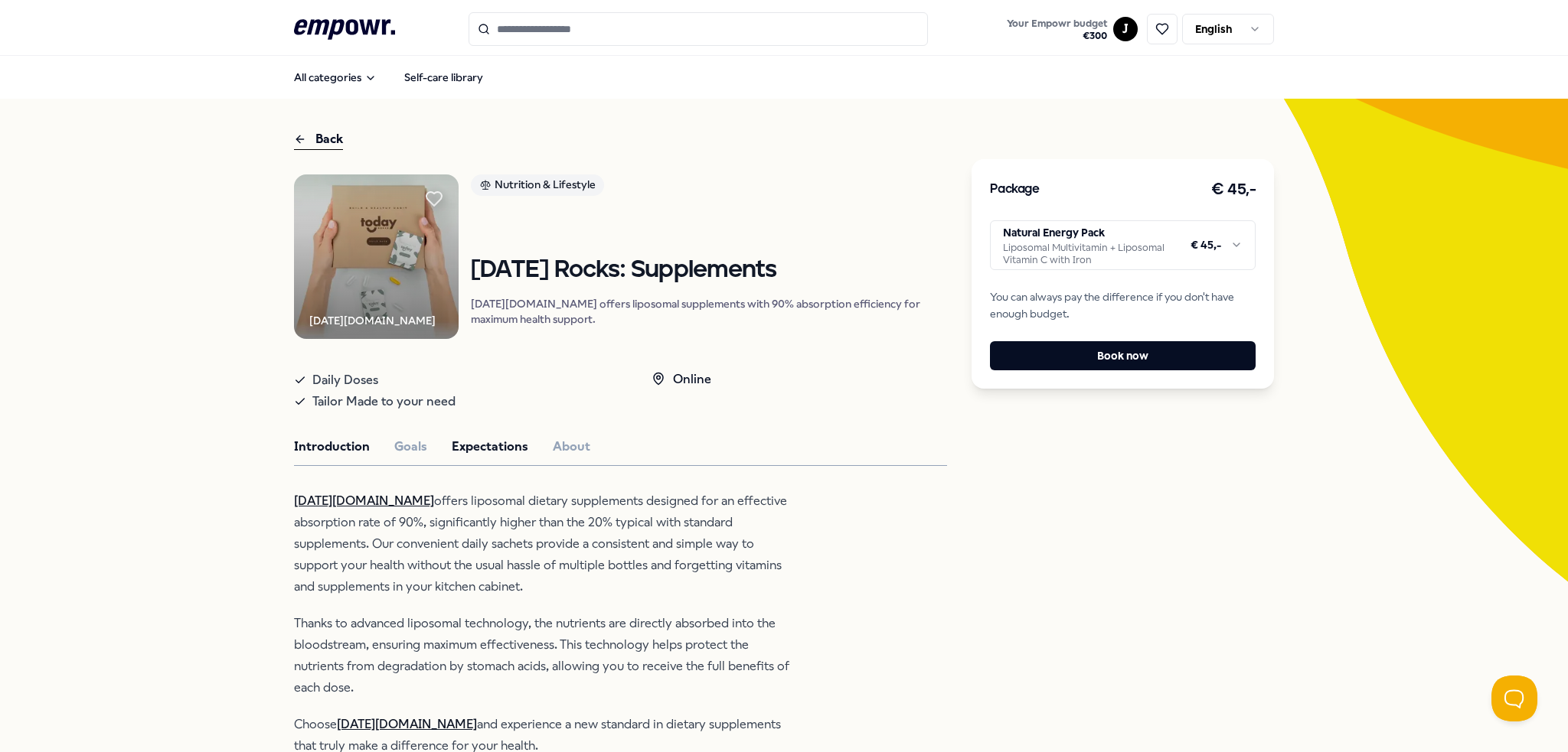
click at [471, 457] on button "Expectations" at bounding box center [489, 447] width 76 height 20
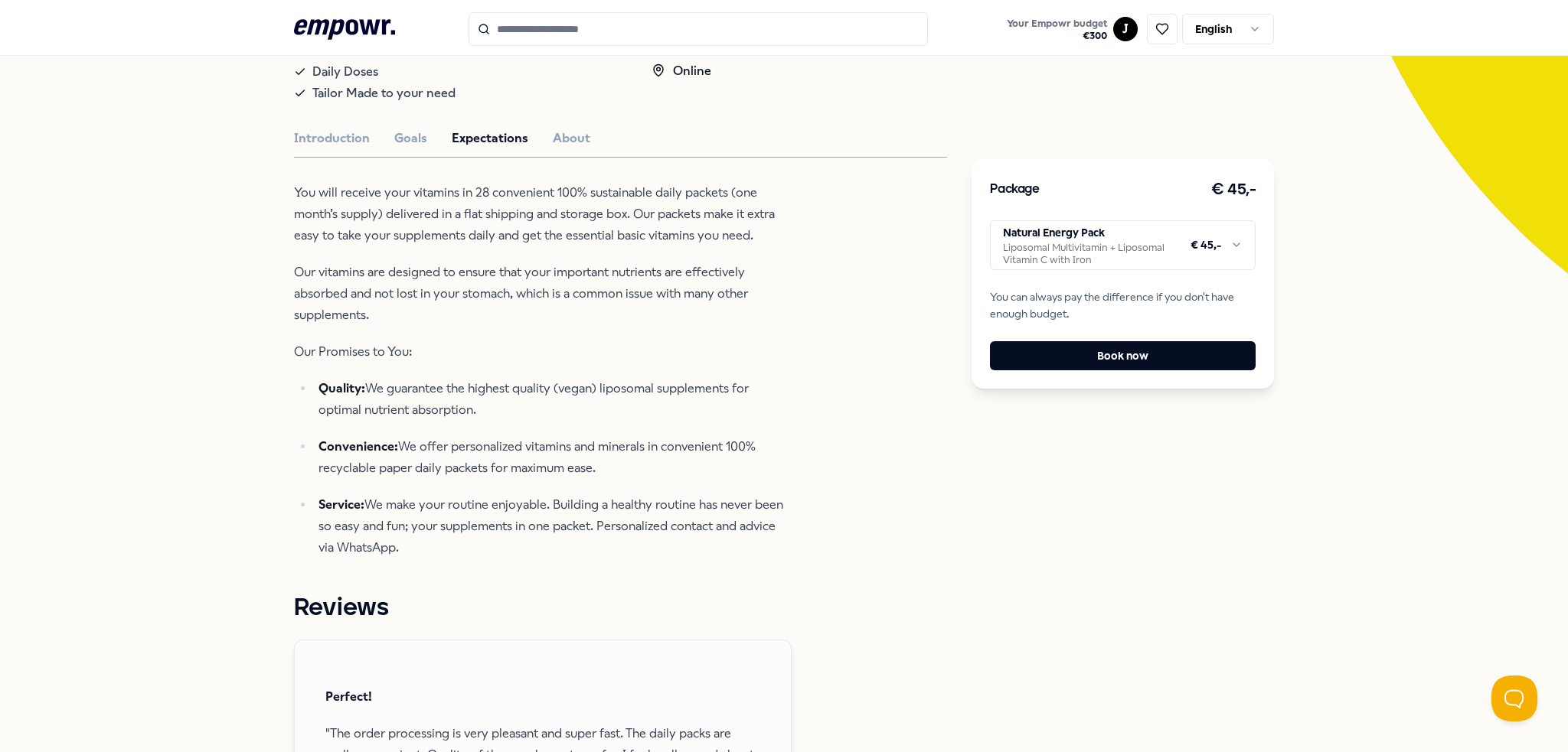
scroll to position [306, 0]
click at [1234, 247] on html ".empowr-logo_svg__cls-1{fill:#03032f} Your Empowr budget € 300 J English All ca…" at bounding box center [784, 376] width 1568 height 752
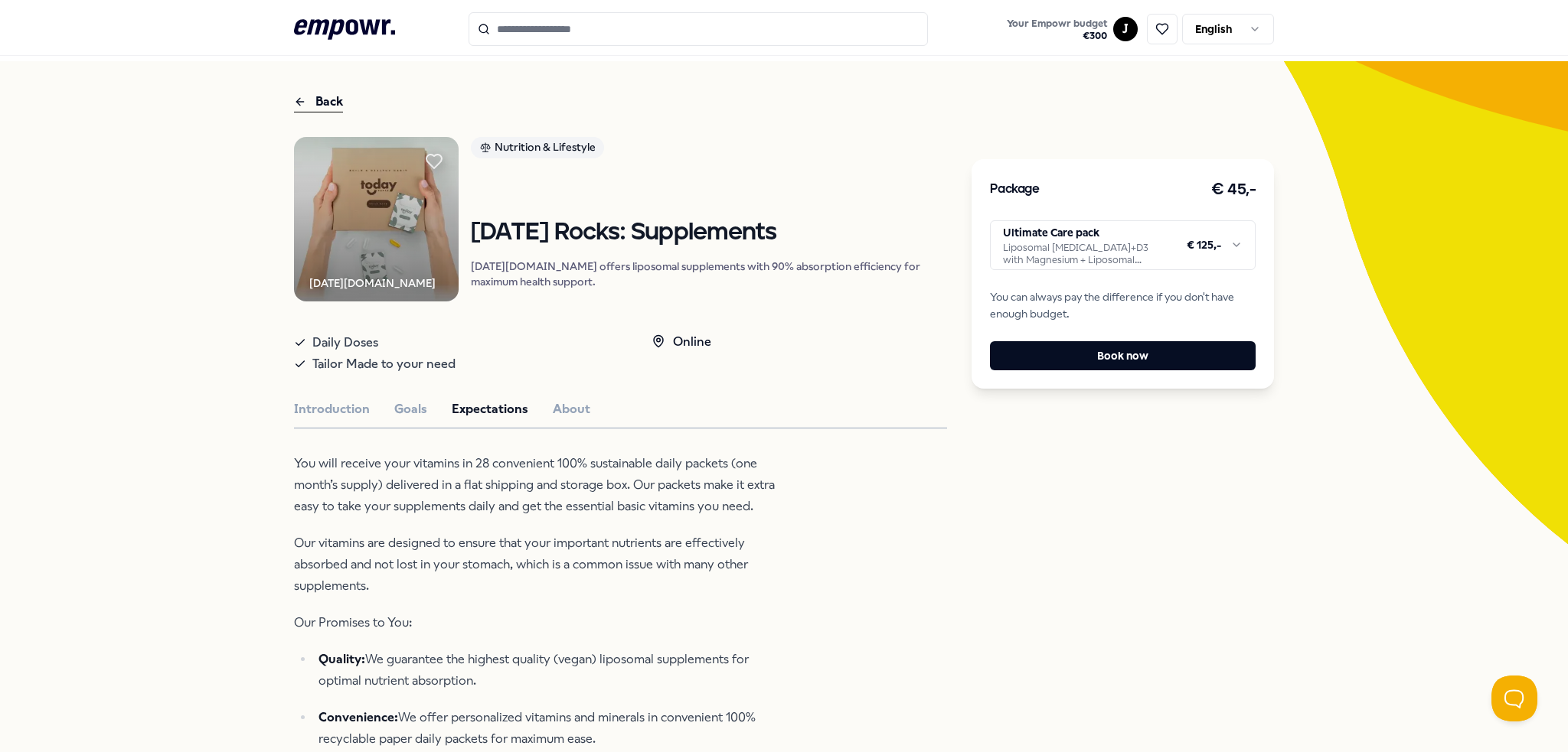
scroll to position [0, 0]
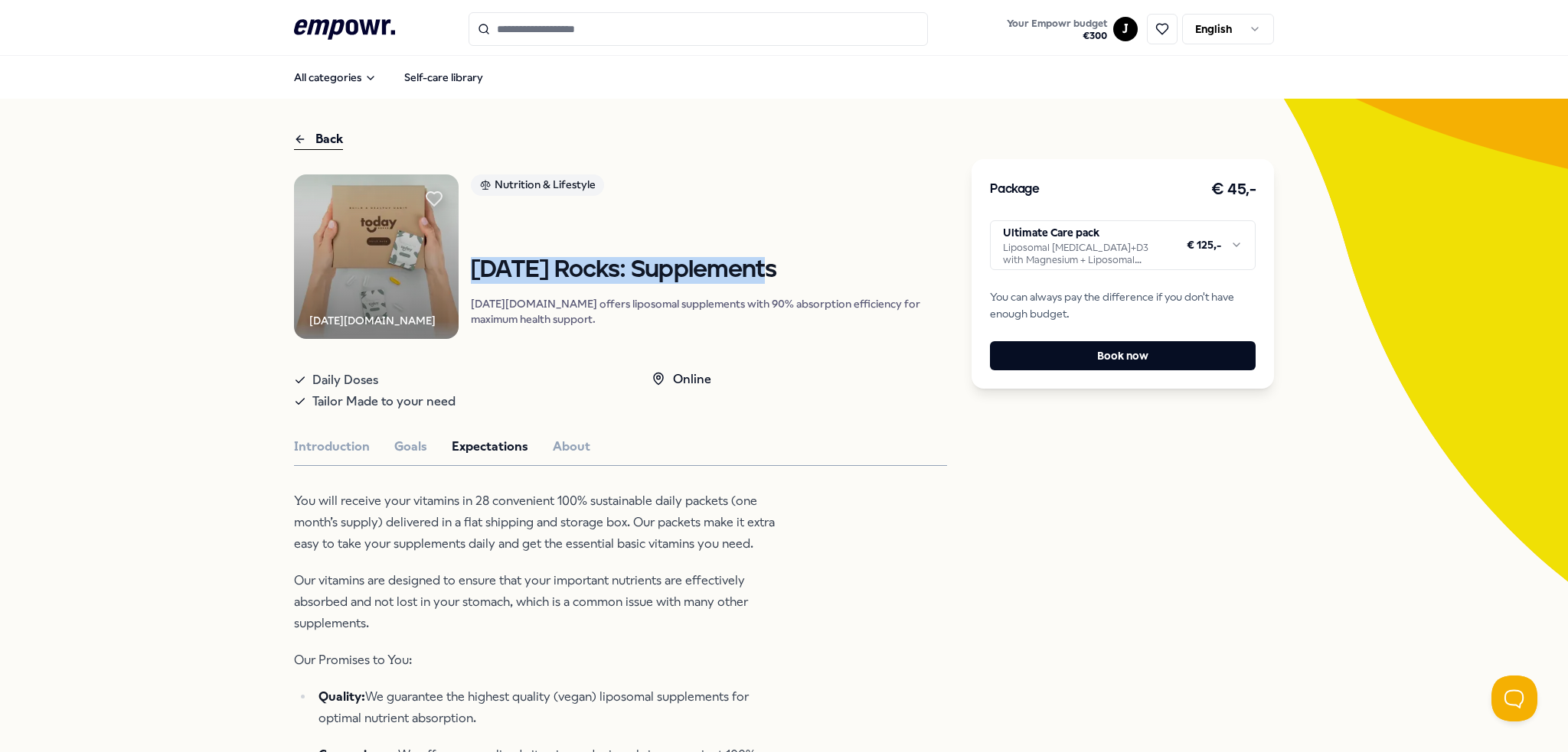
drag, startPoint x: 782, startPoint y: 288, endPoint x: 481, endPoint y: 278, distance: 301.2
click at [481, 278] on h1 "[DATE] Rocks: Supplements" at bounding box center [708, 270] width 476 height 27
click at [502, 284] on h1 "[DATE] Rocks: Supplements" at bounding box center [708, 270] width 476 height 27
drag, startPoint x: 620, startPoint y: 288, endPoint x: 481, endPoint y: 296, distance: 139.2
click at [481, 284] on h1 "[DATE] Rocks: Supplements" at bounding box center [708, 270] width 476 height 27
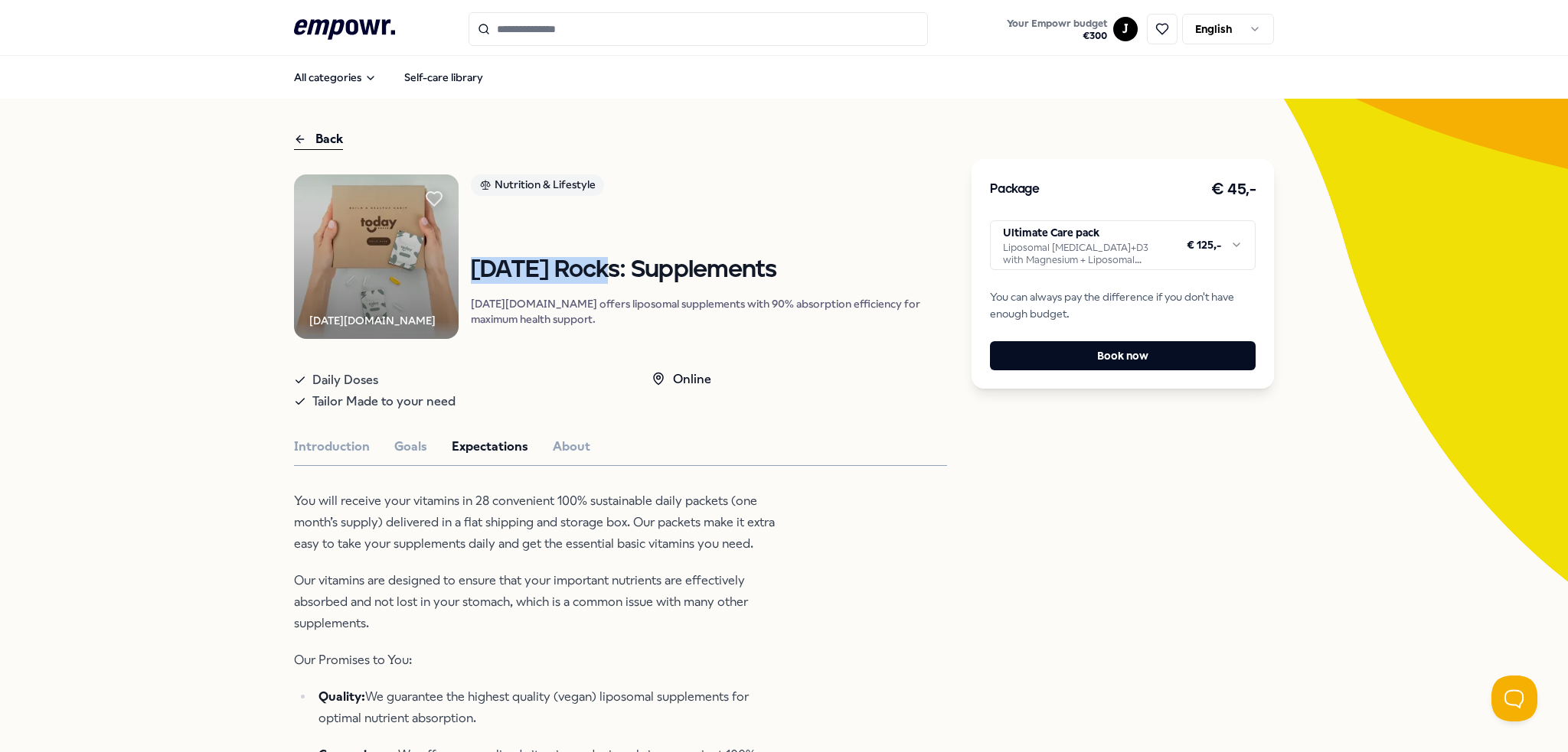
click at [1106, 240] on html ".empowr-logo_svg__cls-1{fill:#03032f} Your Empowr budget € 300 J English All ca…" at bounding box center [784, 376] width 1568 height 752
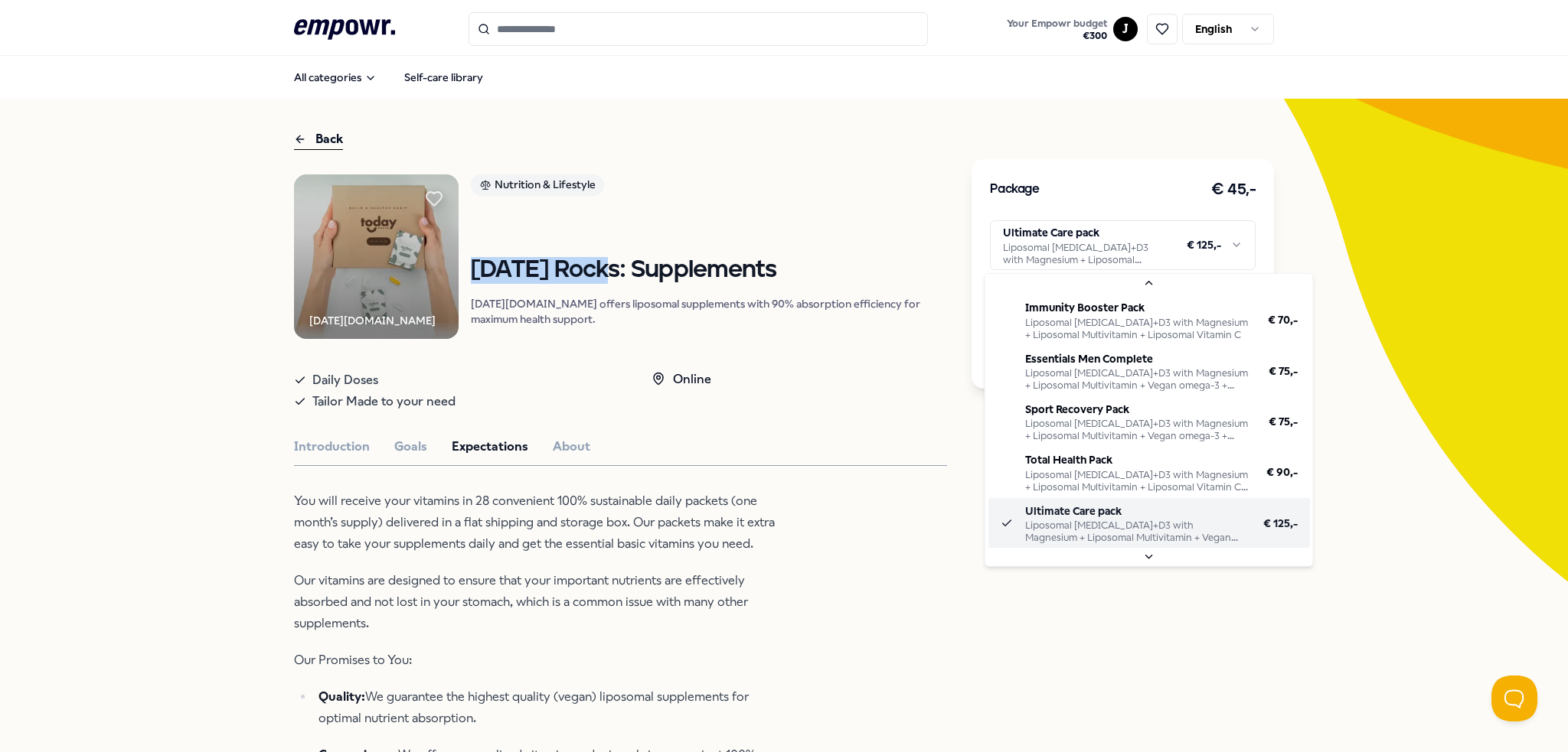
scroll to position [138, 0]
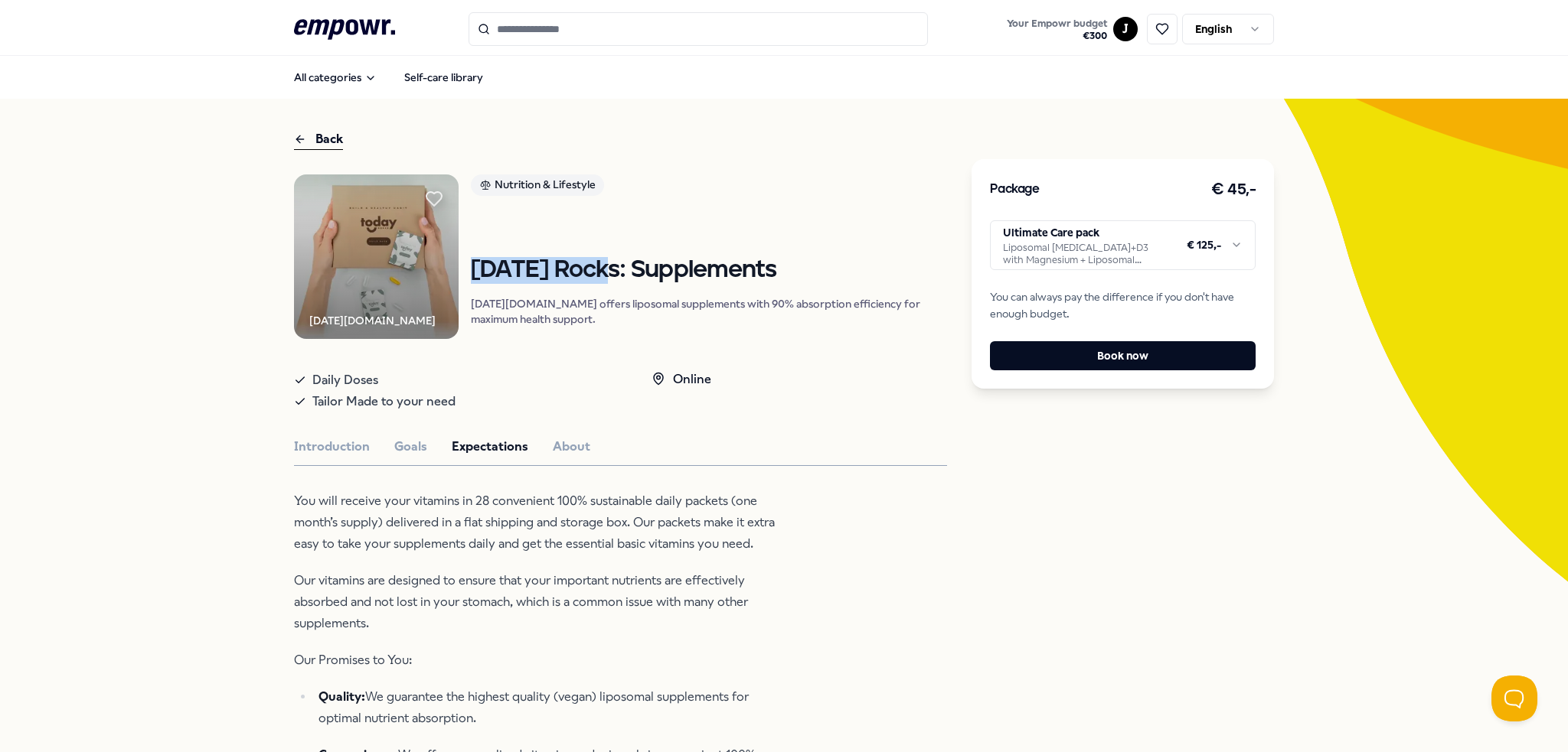
click at [1107, 262] on html ".empowr-logo_svg__cls-1{fill:#03032f} Your Empowr budget € 300 J English All ca…" at bounding box center [784, 376] width 1568 height 752
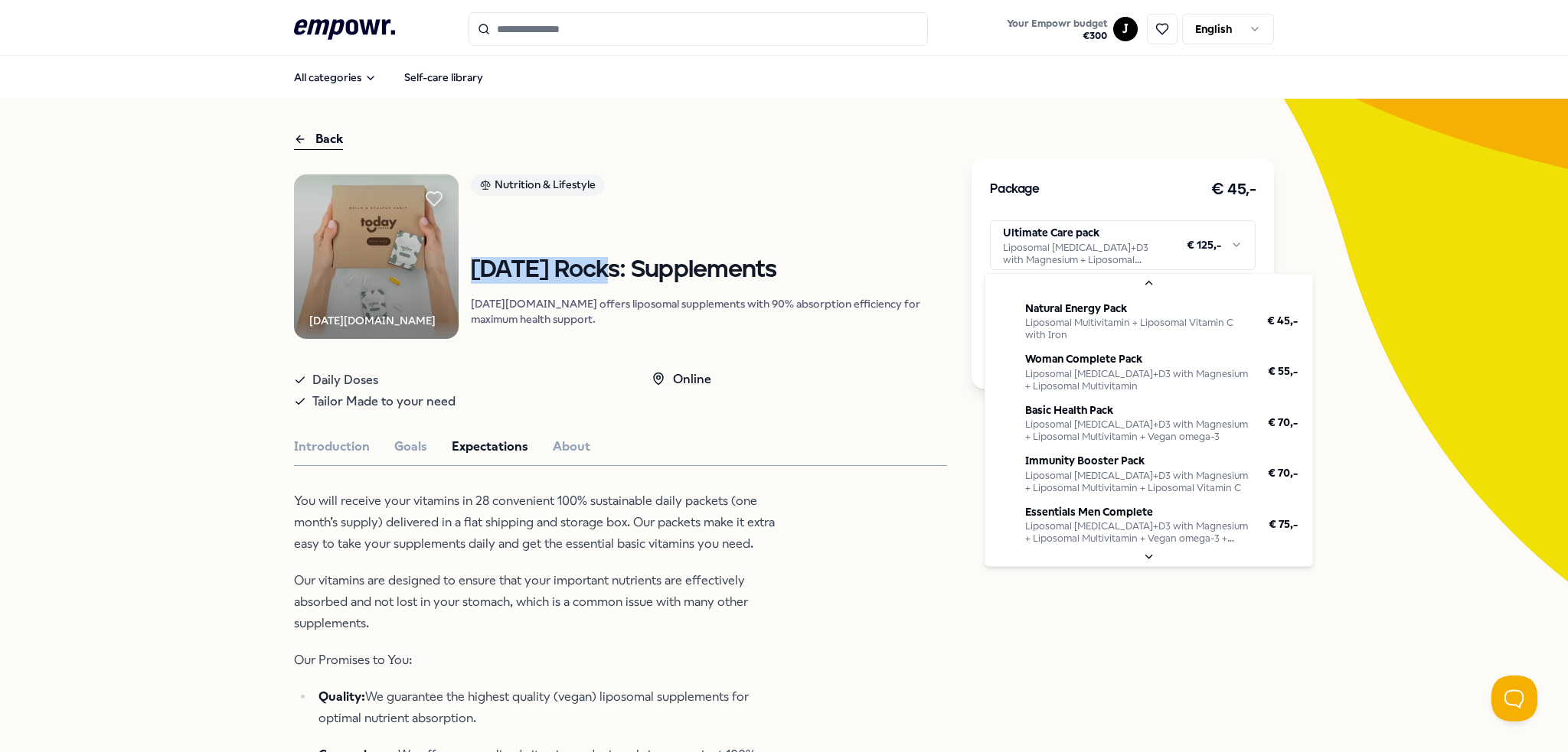
scroll to position [135, 0]
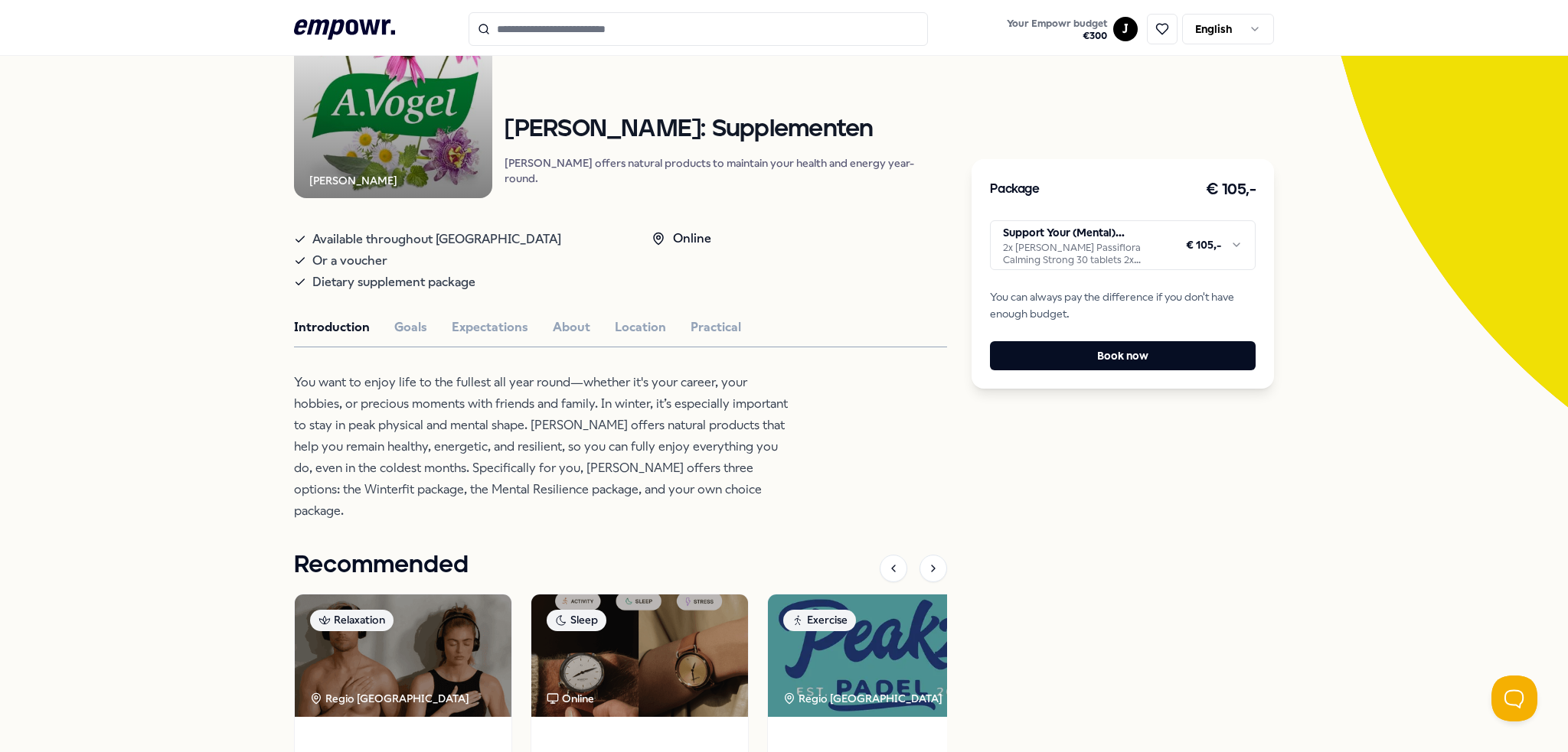
scroll to position [230, 0]
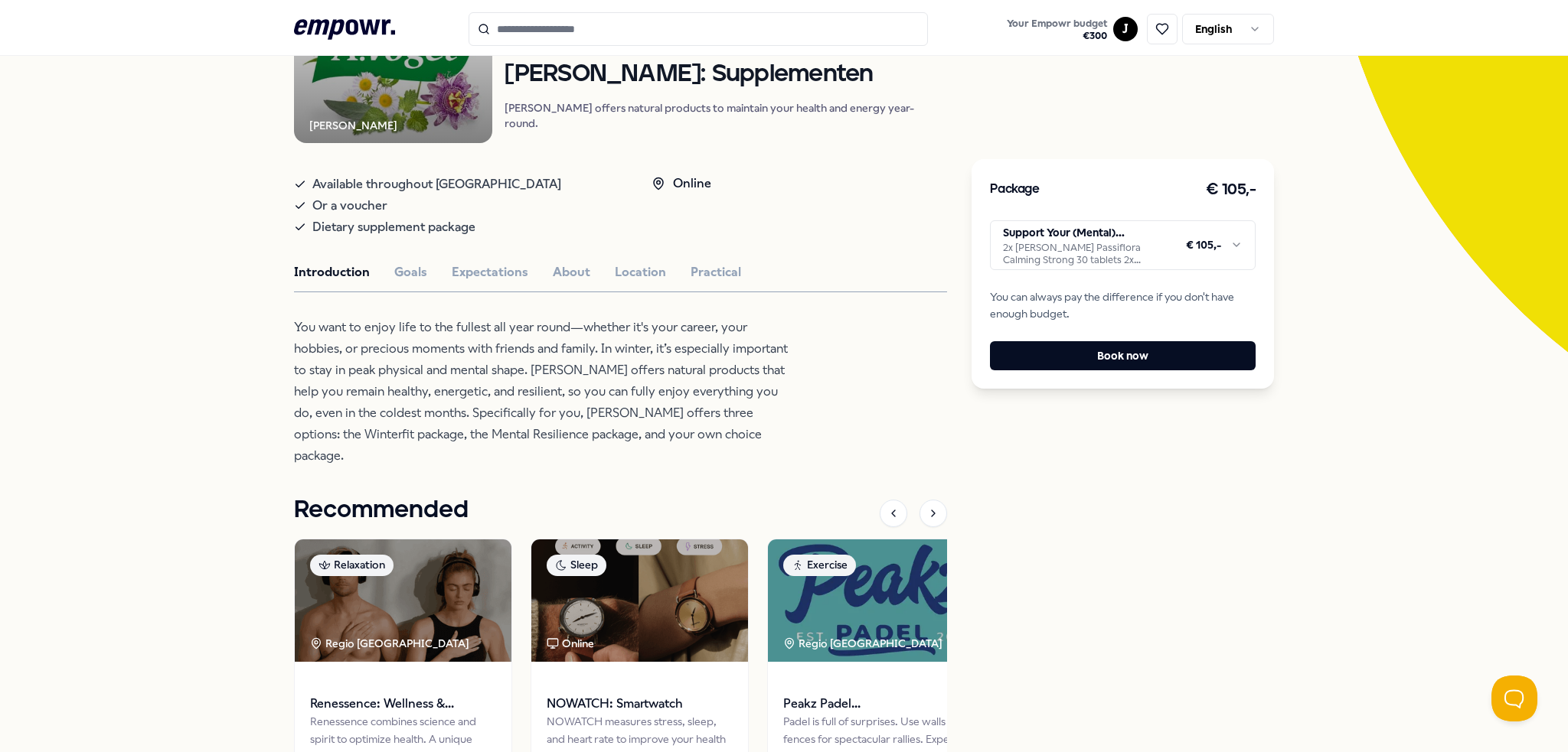
click at [1242, 249] on html ".empowr-logo_svg__cls-1{fill:#03032f} Your Empowr budget € 300 J English All ca…" at bounding box center [784, 376] width 1568 height 752
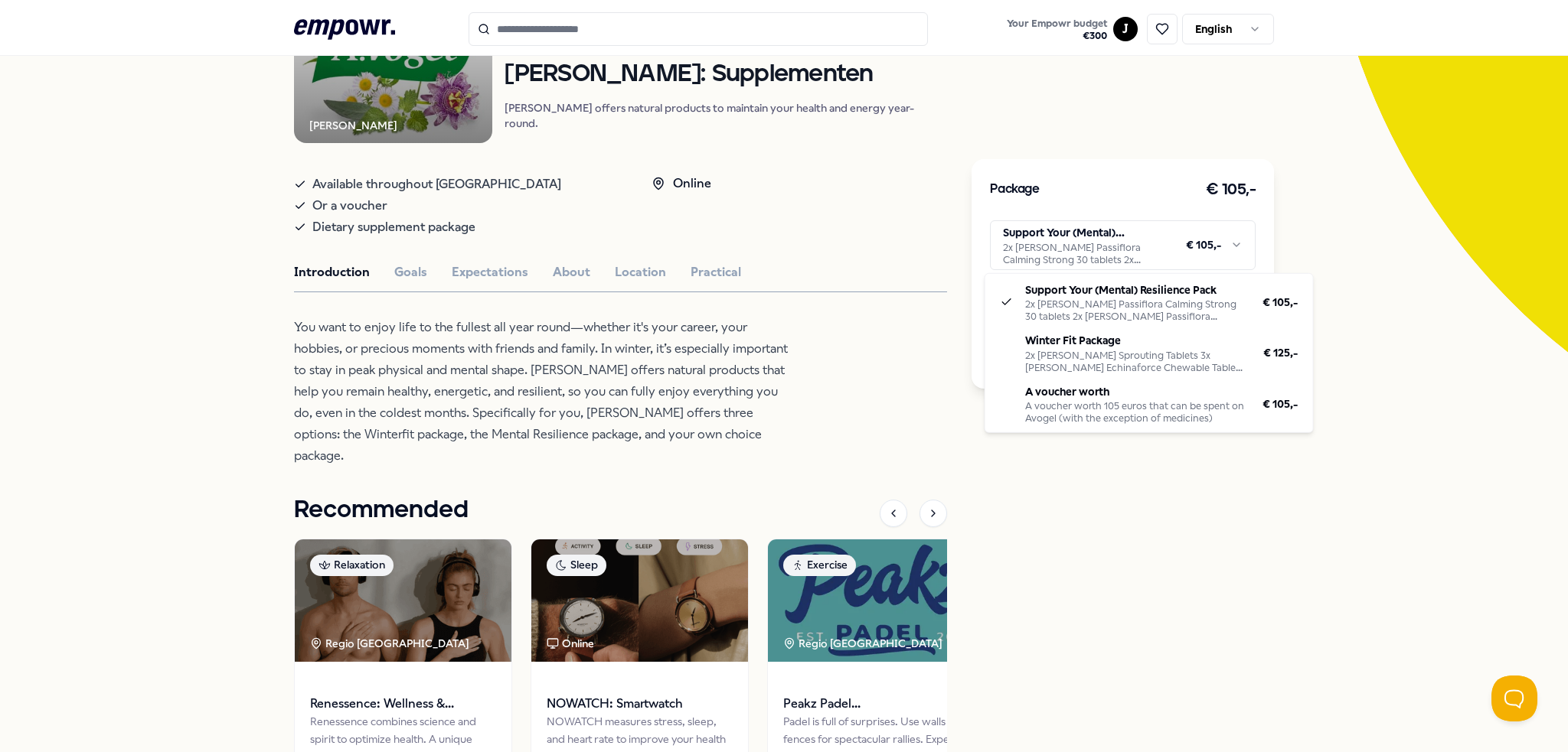
click at [499, 416] on html ".empowr-logo_svg__cls-1{fill:#03032f} Your Empowr budget € 300 J English All ca…" at bounding box center [784, 376] width 1568 height 752
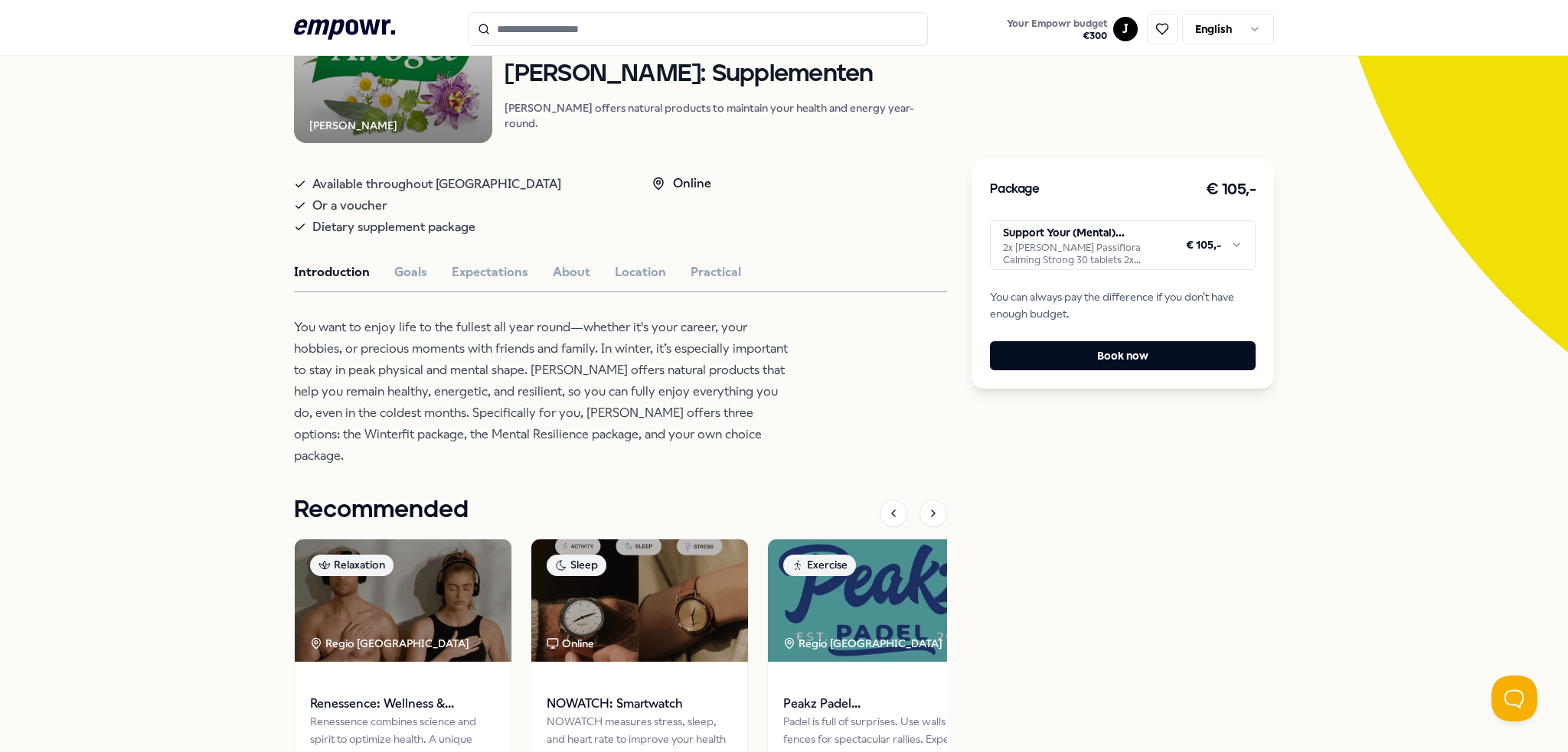
click at [427, 290] on div "A.Vogel Nutrition & Lifestyle A. Vogel: Supplementen A.Vogel offers natural pro…" at bounding box center [620, 409] width 653 height 927
click at [405, 266] on button "Goals" at bounding box center [411, 272] width 33 height 20
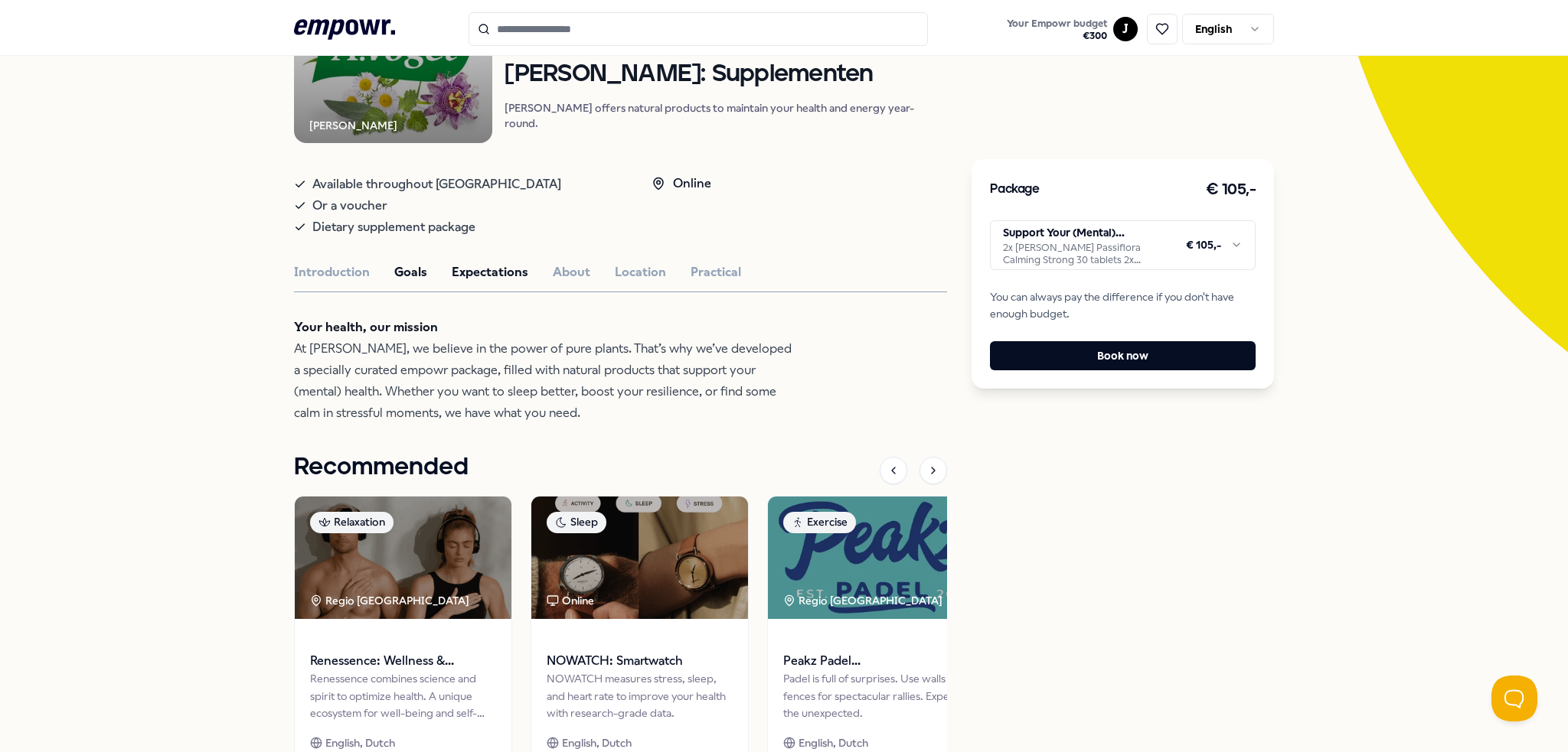
click at [464, 279] on button "Expectations" at bounding box center [489, 272] width 76 height 20
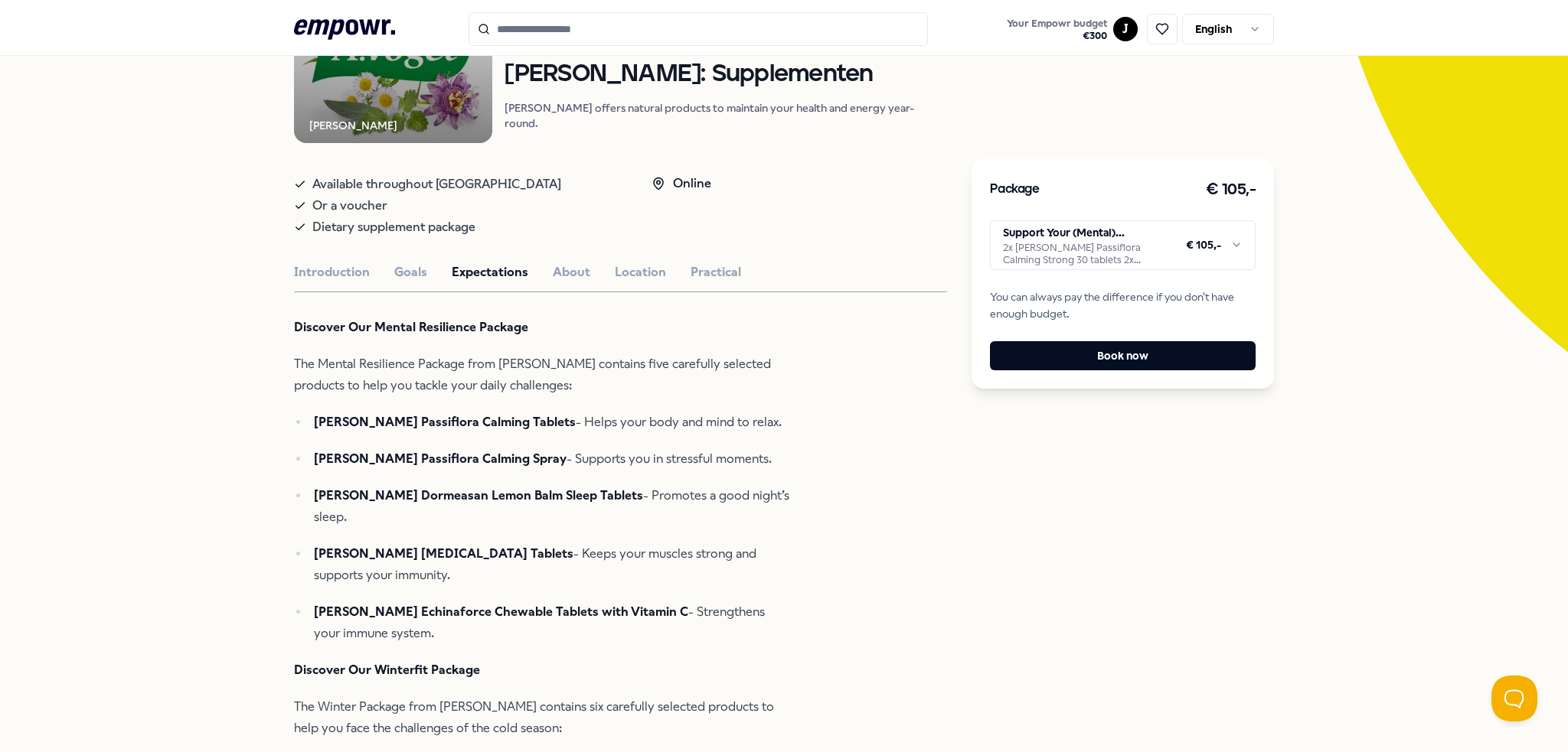
scroll to position [306, 0]
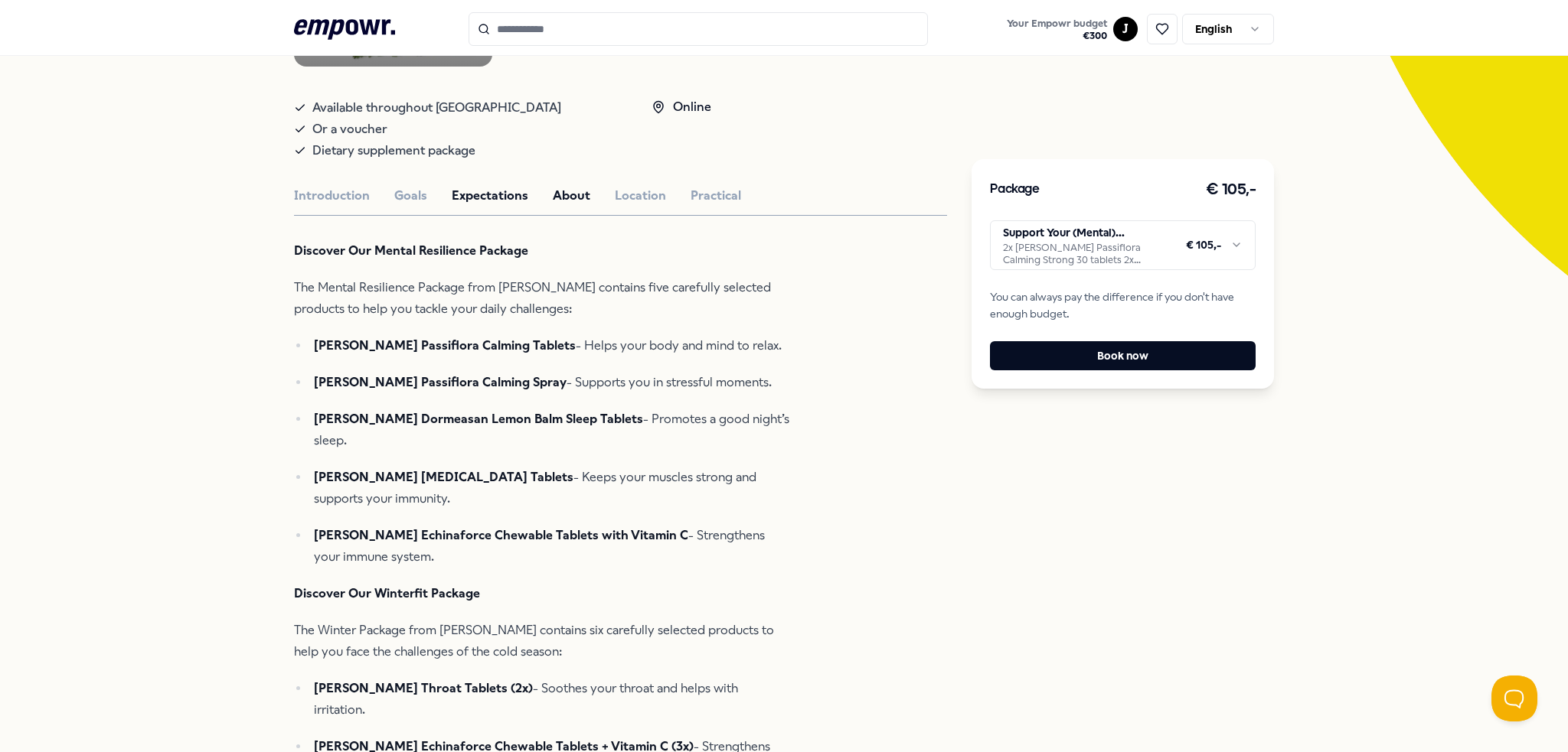
click at [553, 191] on button "About" at bounding box center [571, 196] width 38 height 20
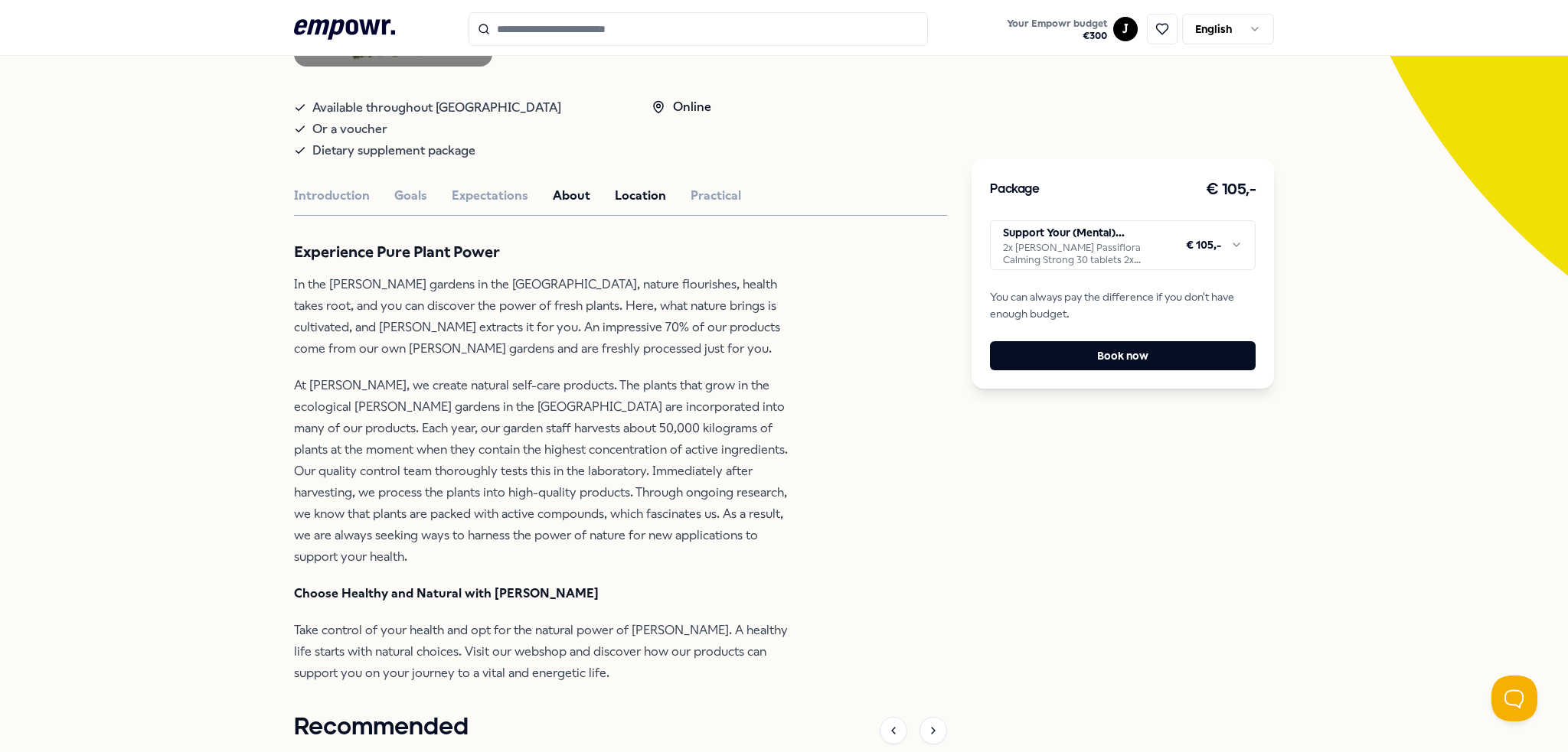
click at [637, 192] on button "Location" at bounding box center [640, 196] width 51 height 20
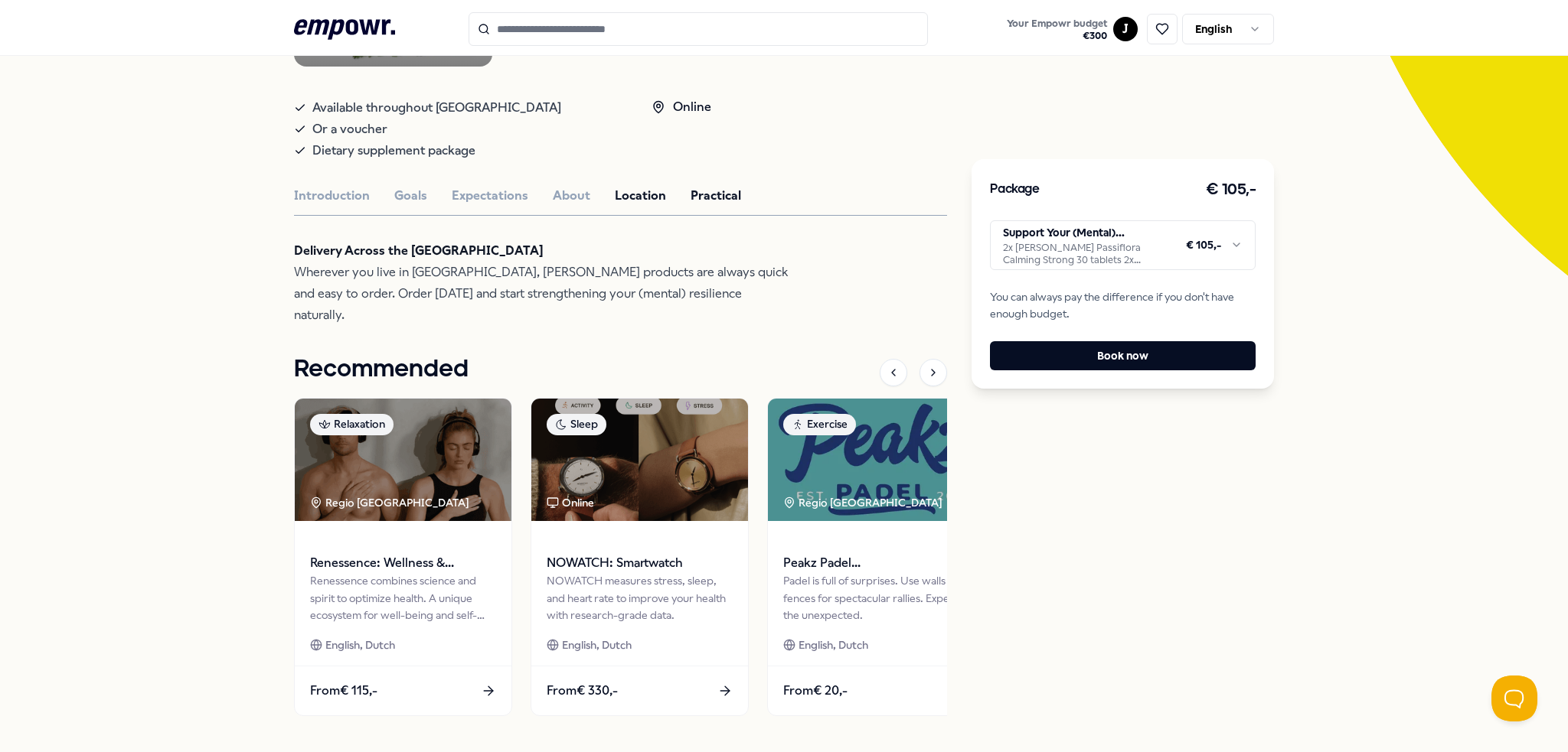
click at [691, 197] on button "Practical" at bounding box center [715, 196] width 50 height 20
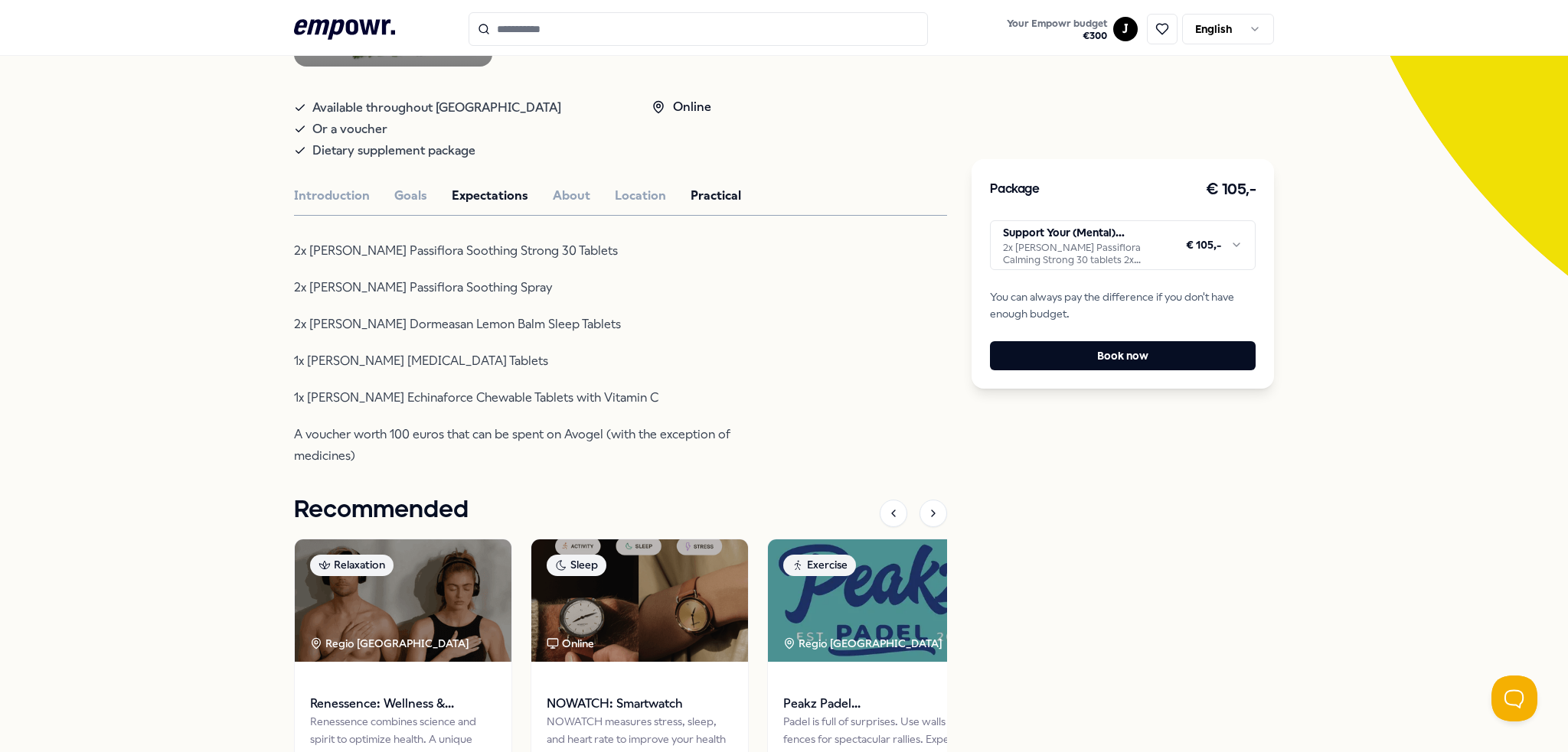
click at [468, 193] on button "Expectations" at bounding box center [489, 196] width 76 height 20
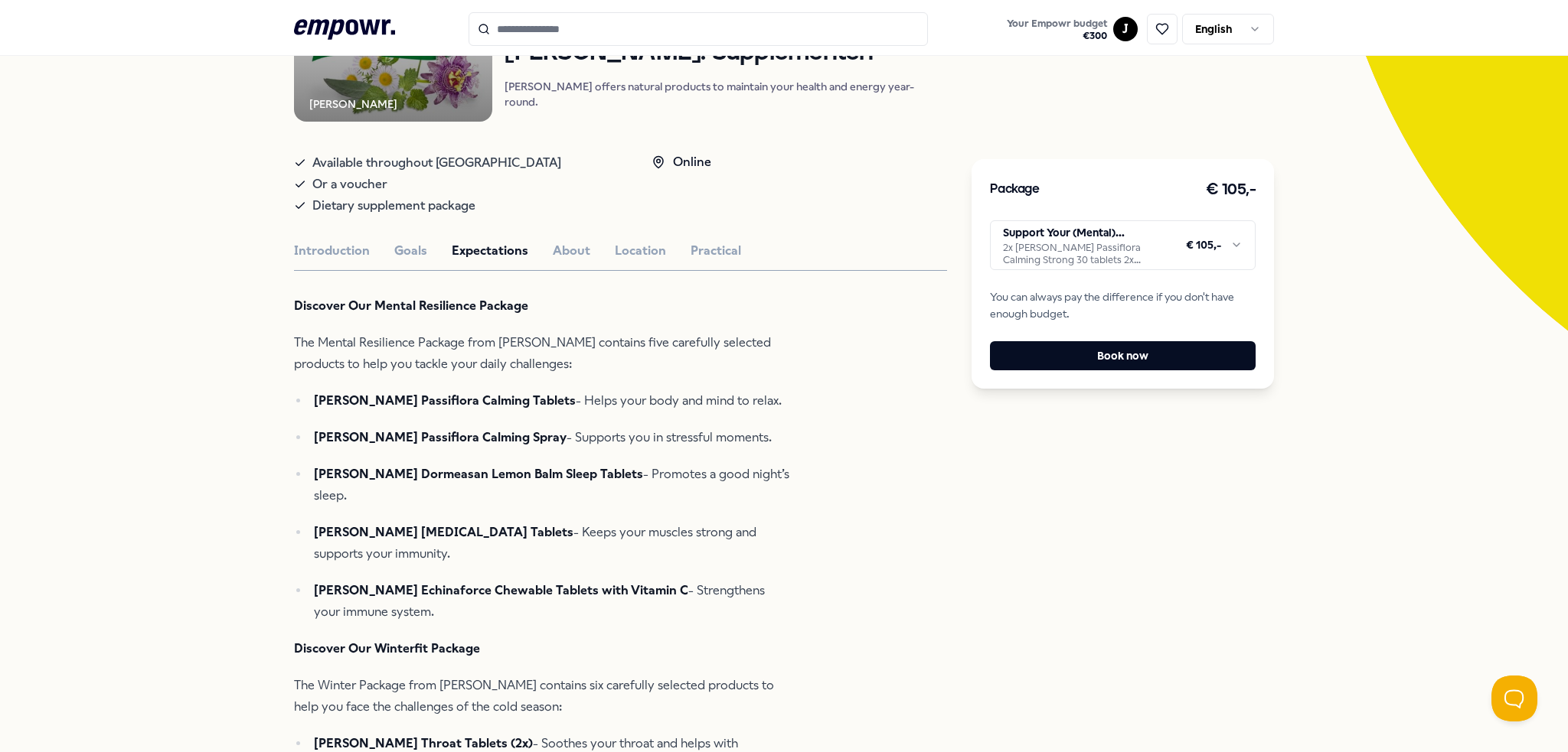
scroll to position [153, 0]
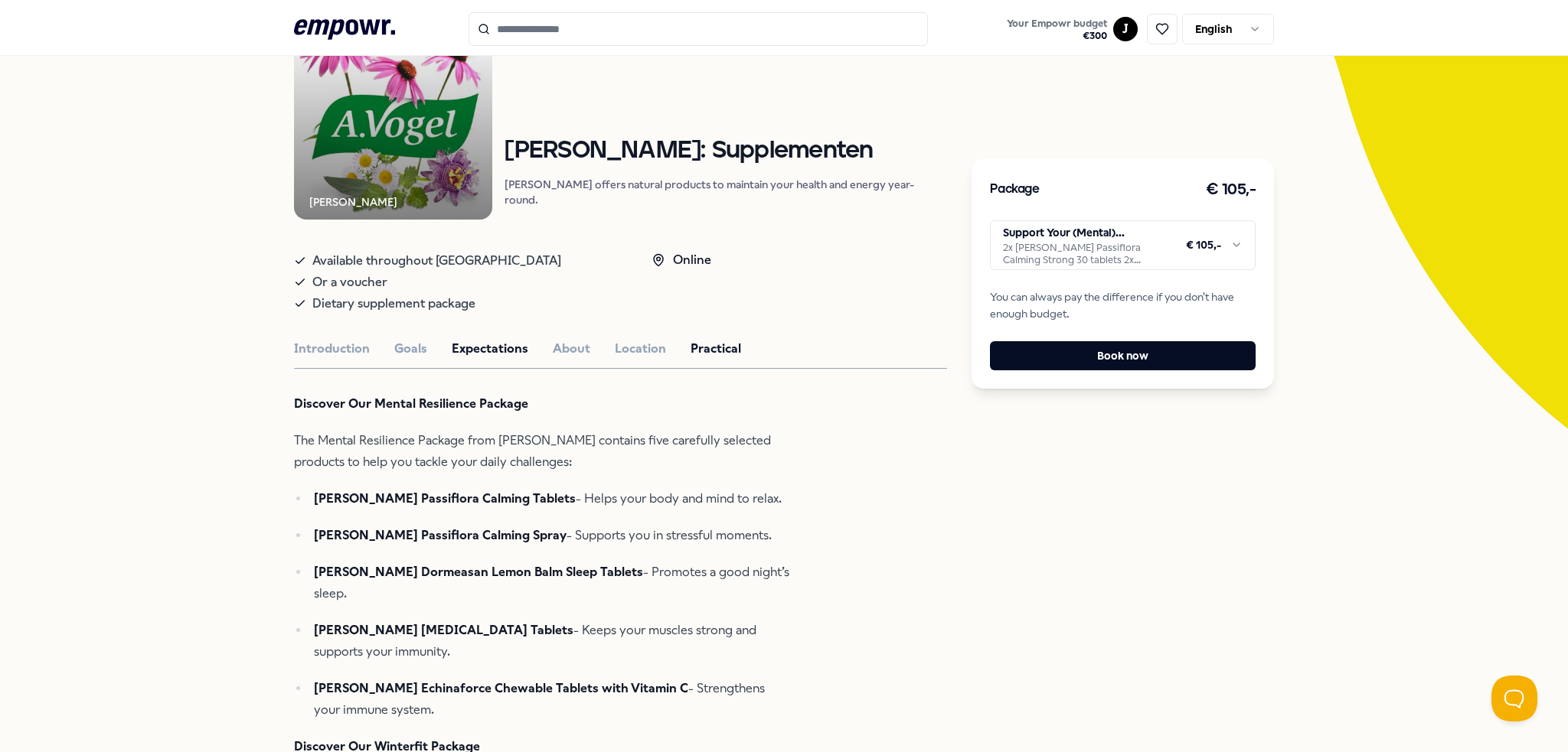
click at [701, 350] on button "Practical" at bounding box center [715, 349] width 50 height 20
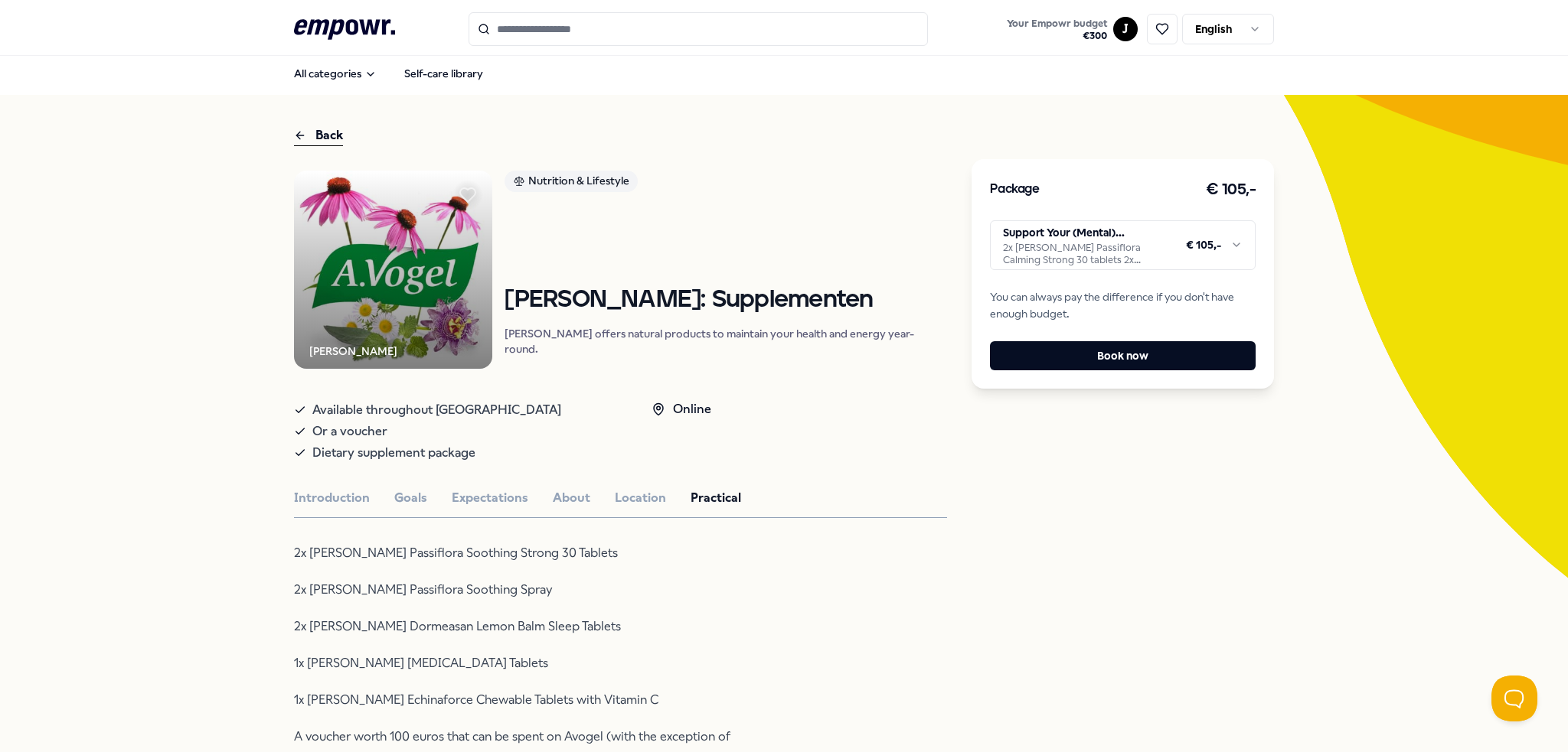
scroll to position [0, 0]
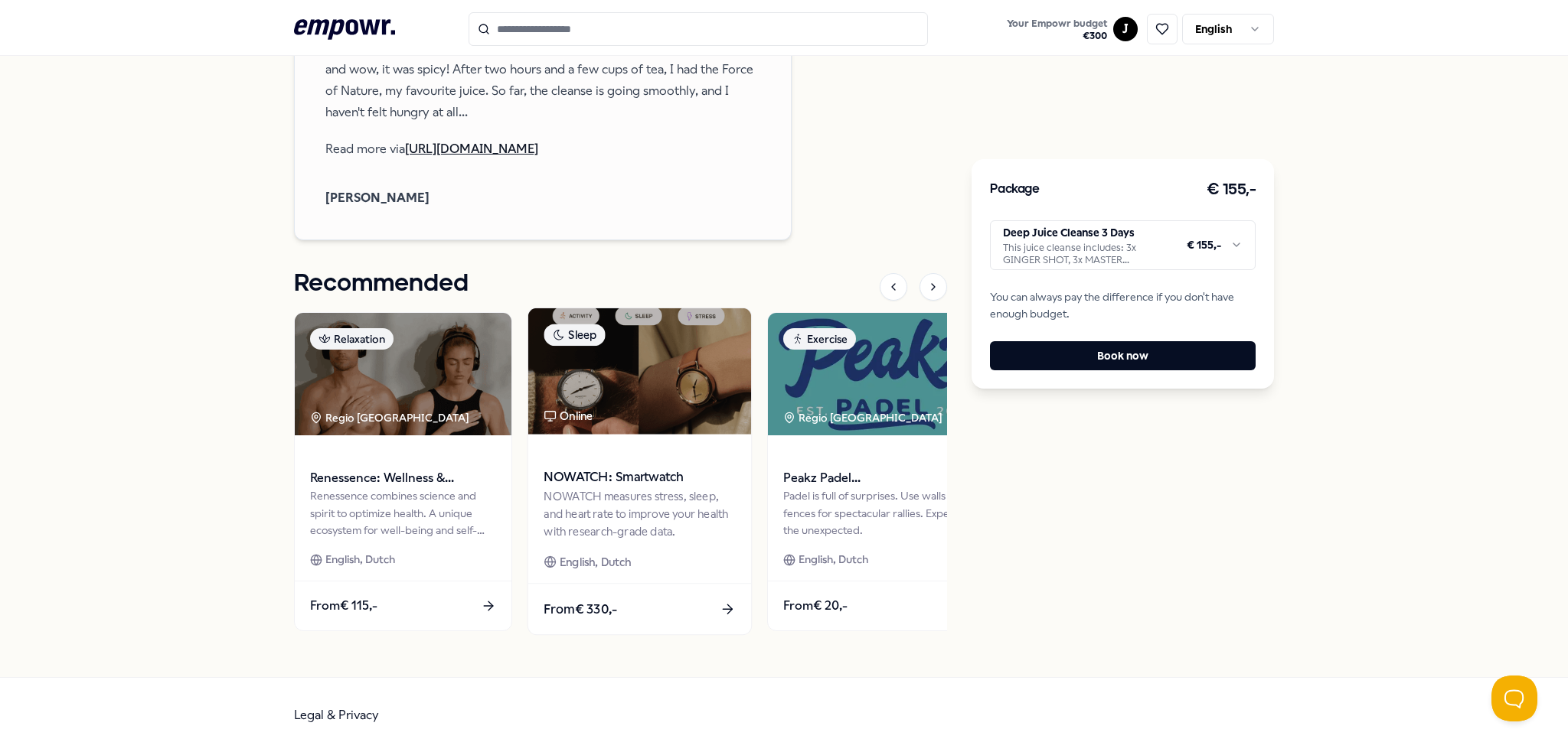
scroll to position [1687, 0]
